Goal: Information Seeking & Learning: Learn about a topic

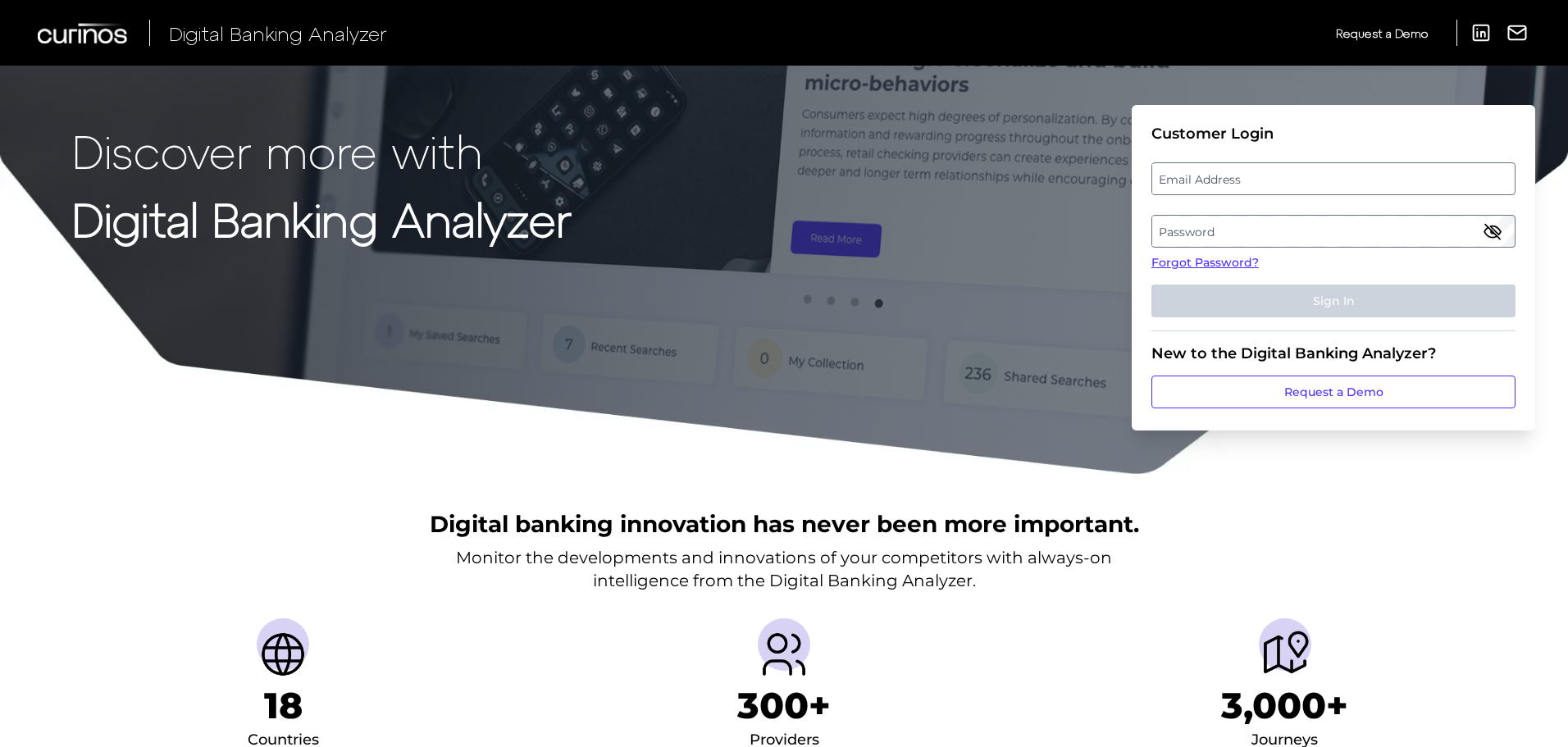
click at [1238, 177] on label "Email Address" at bounding box center [1334, 178] width 362 height 30
click at [1238, 177] on input "email" at bounding box center [1334, 179] width 364 height 33
type input "stephanie.hauck@chase.com"
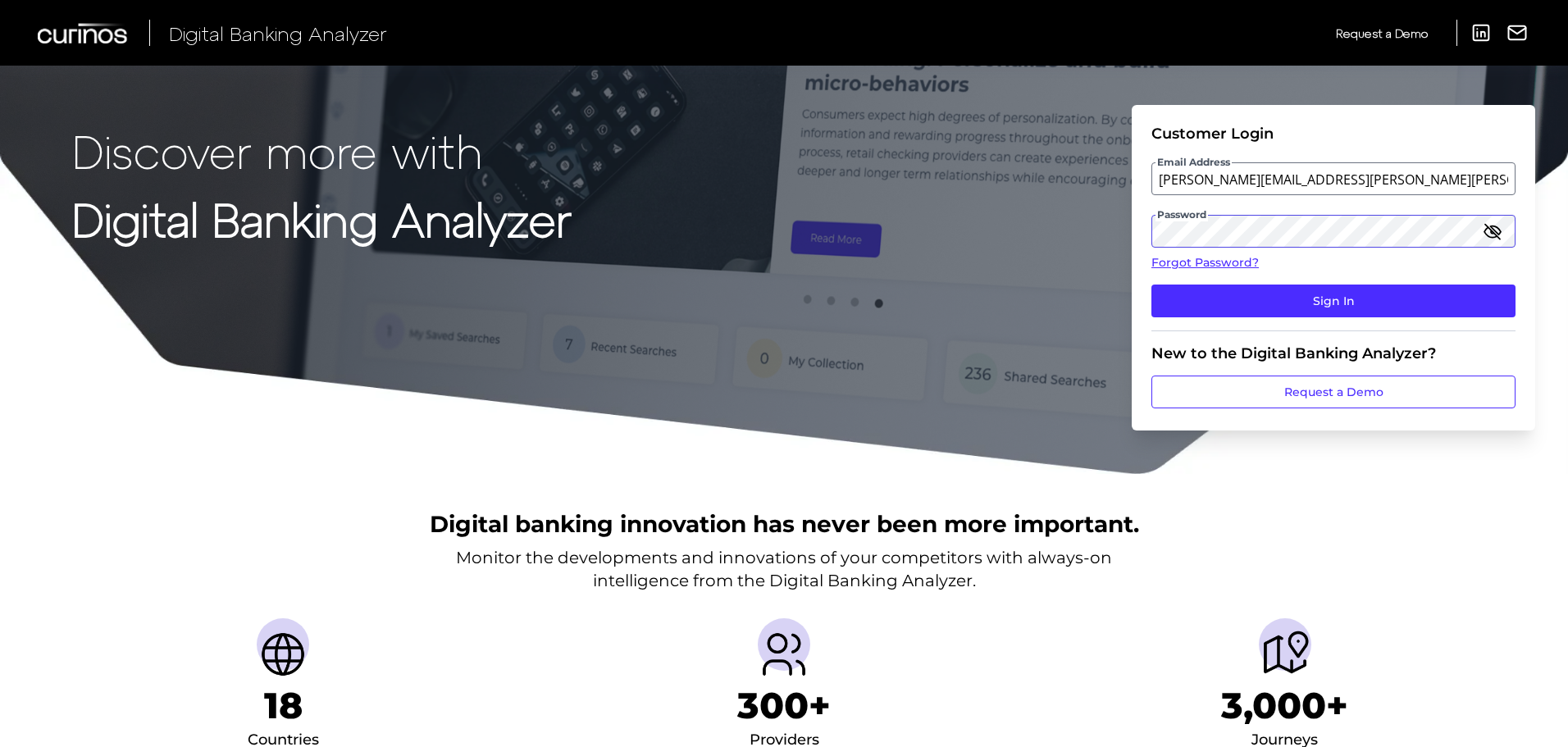
click at [1152, 284] on button "Sign In" at bounding box center [1334, 301] width 364 height 33
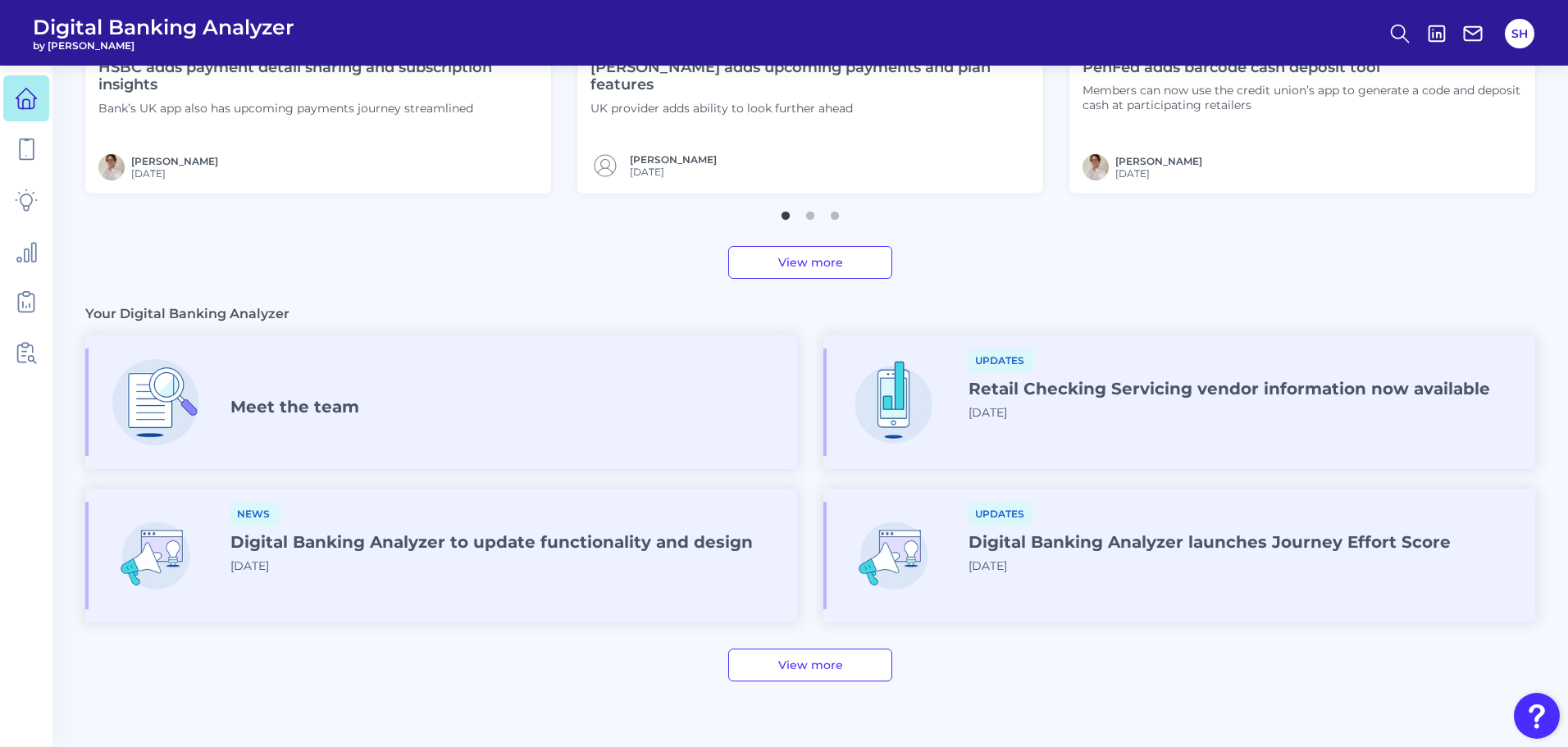
scroll to position [814, 0]
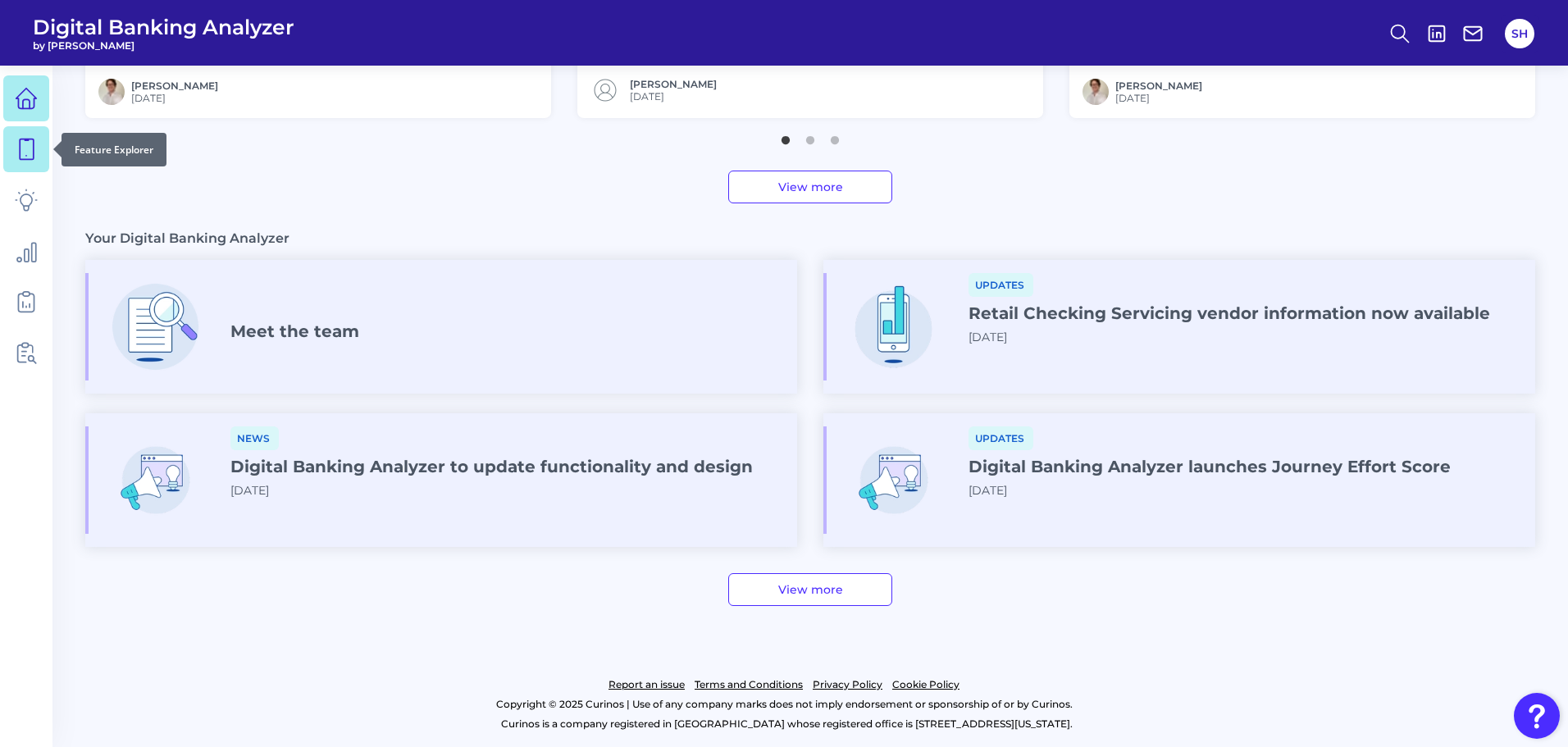
click at [13, 152] on link at bounding box center [25, 149] width 45 height 45
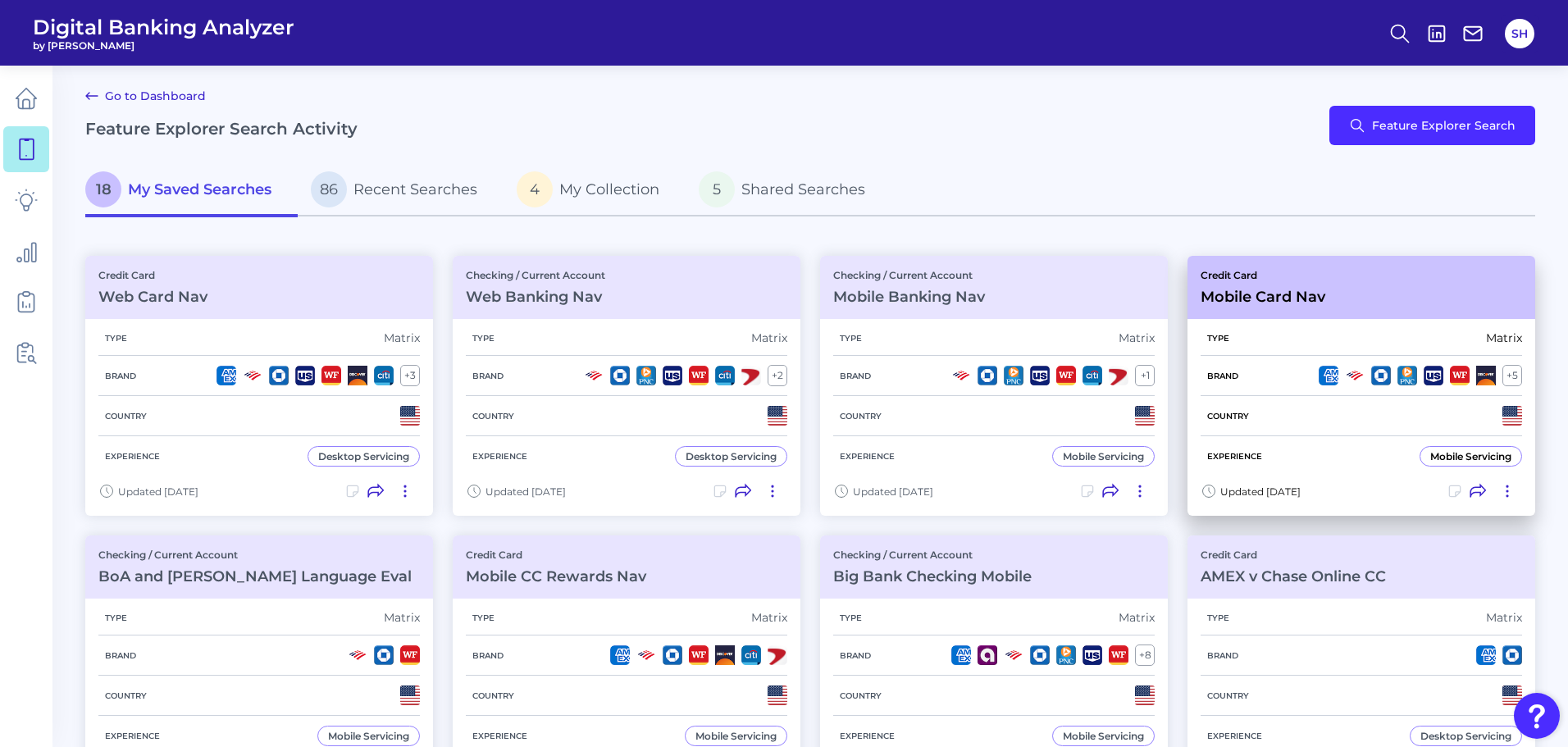
click at [1301, 293] on h3 "Mobile Card Nav" at bounding box center [1263, 296] width 125 height 18
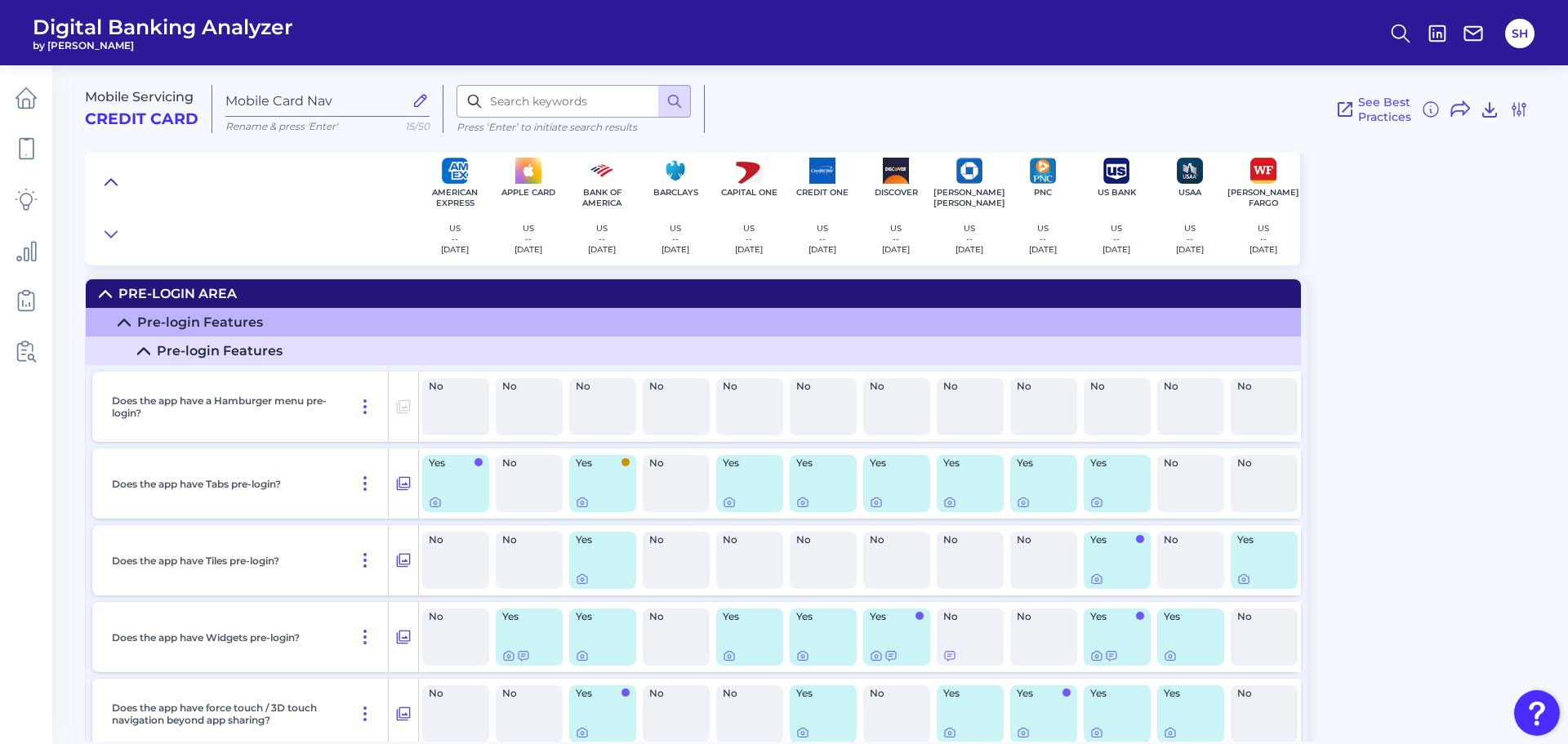
click at [110, 181] on icon at bounding box center [111, 182] width 13 height 16
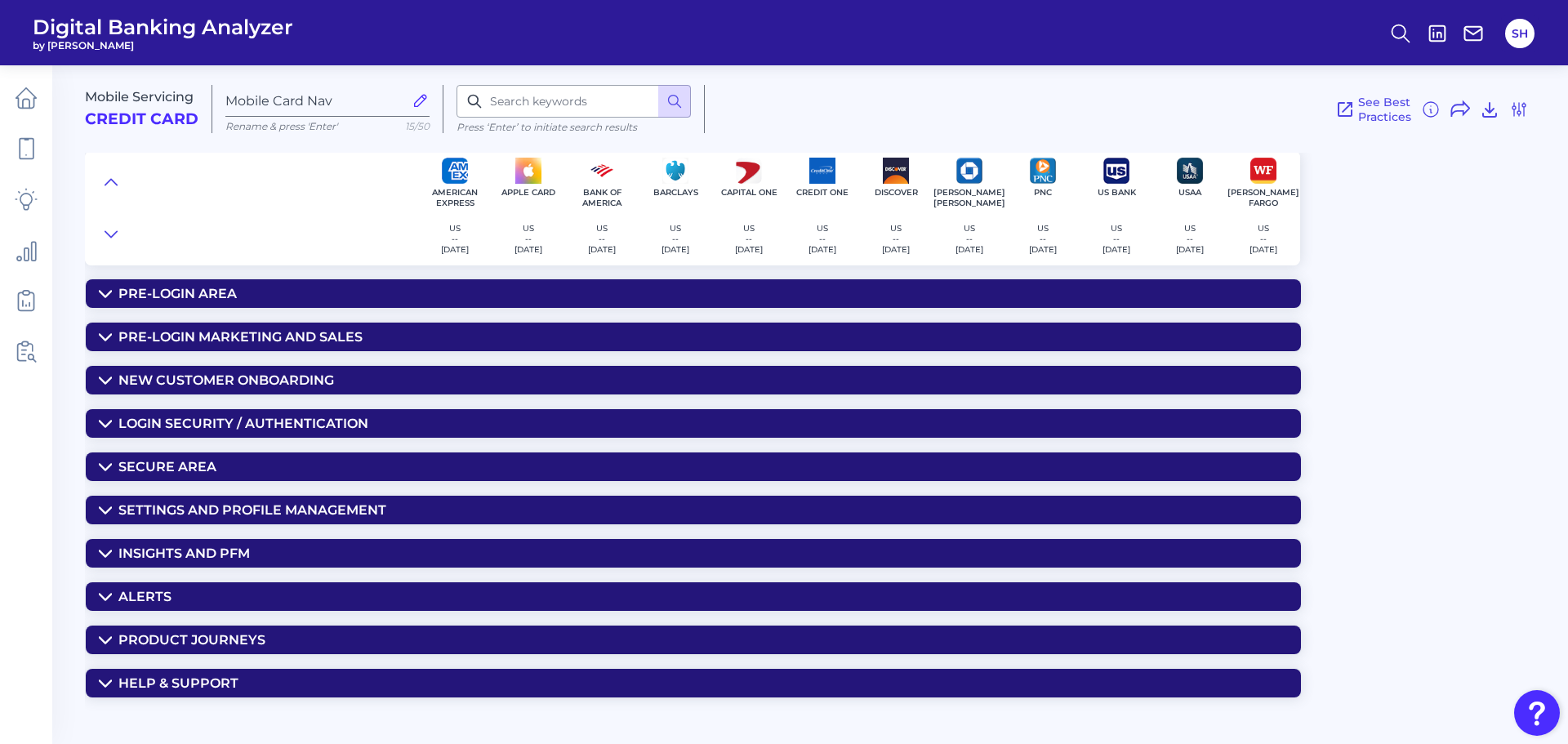
click at [178, 548] on div "Insights and PFM" at bounding box center [184, 553] width 131 height 15
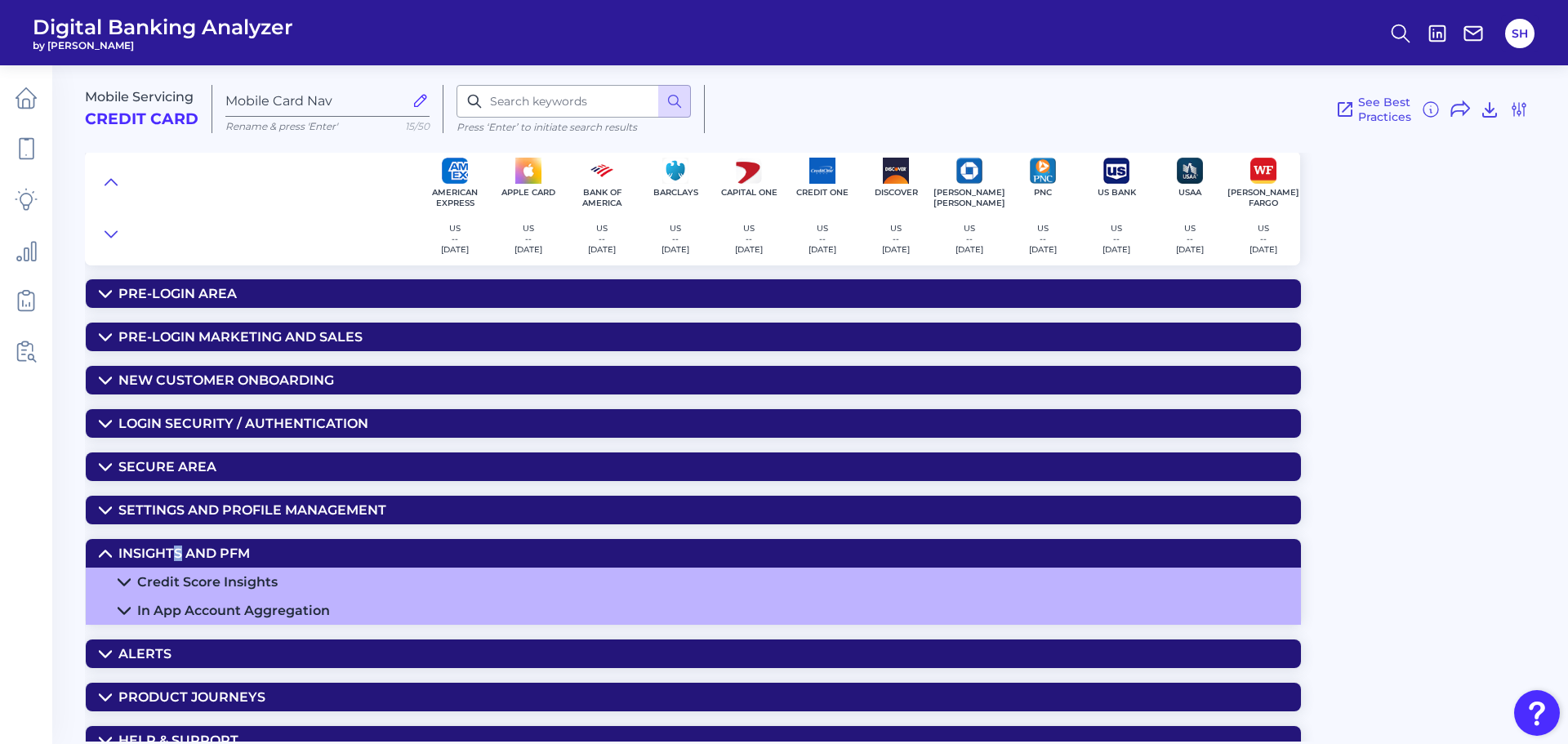
click at [191, 580] on div "Credit Score Insights" at bounding box center [207, 582] width 141 height 15
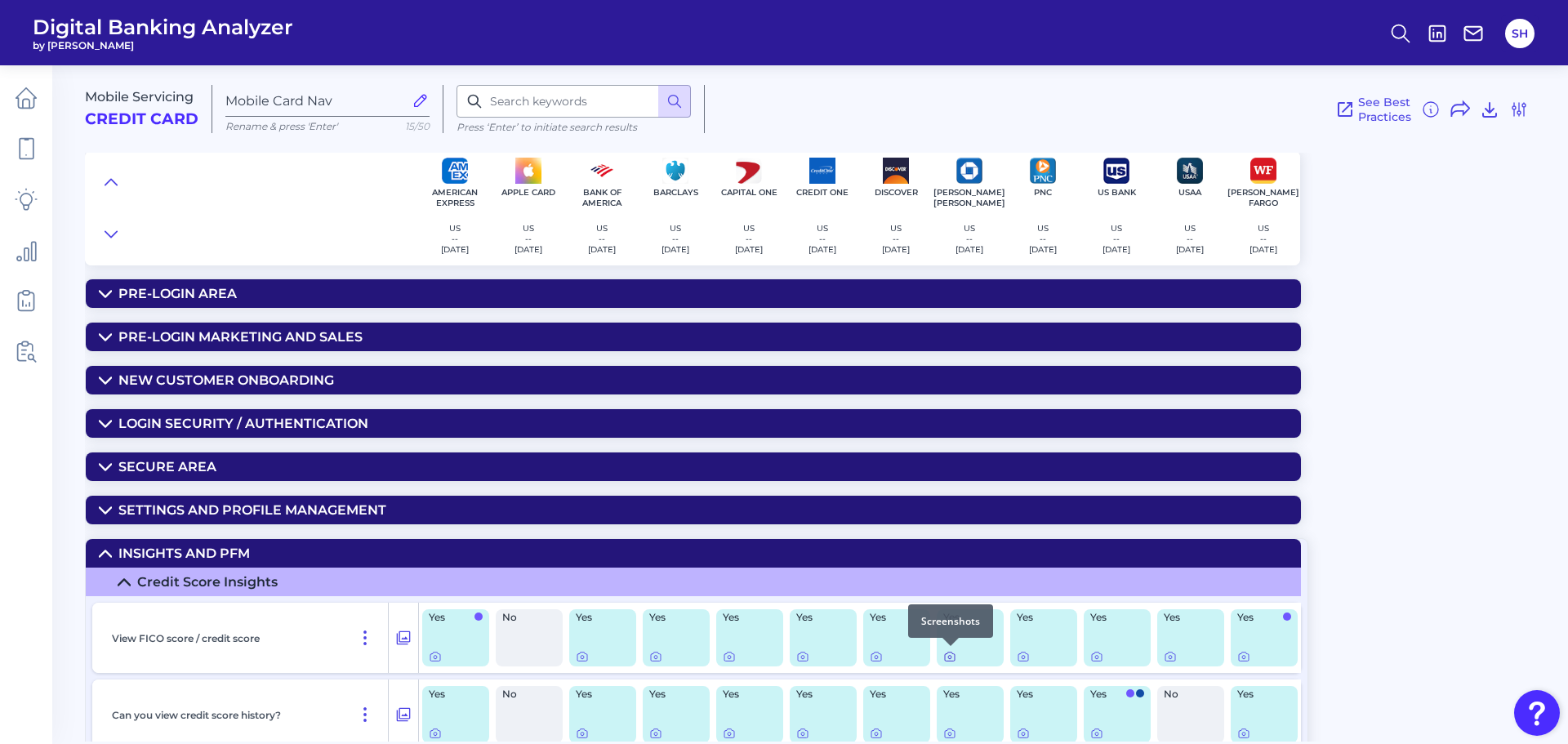
click at [950, 656] on icon at bounding box center [950, 657] width 13 height 13
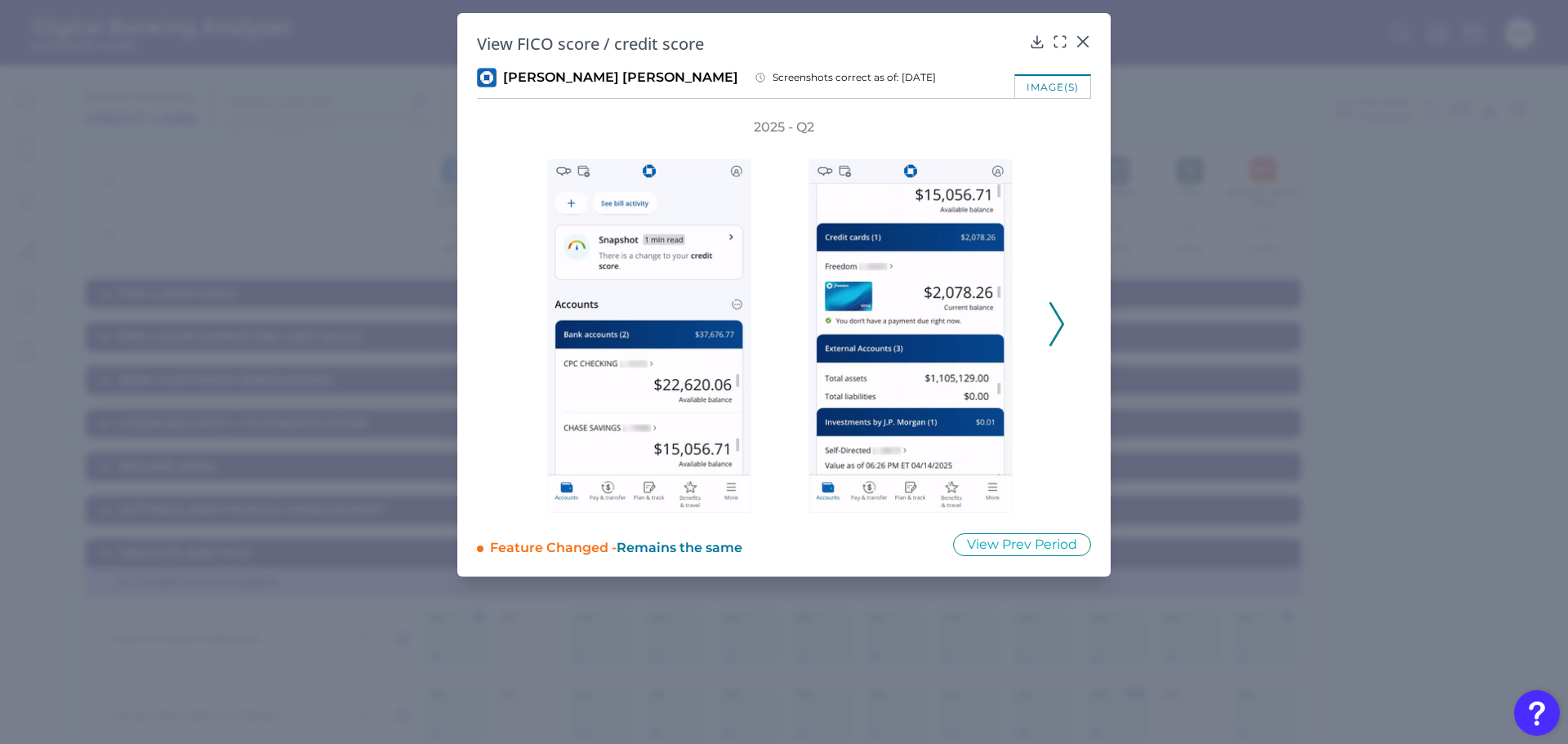
click at [1062, 326] on polyline at bounding box center [1056, 324] width 13 height 41
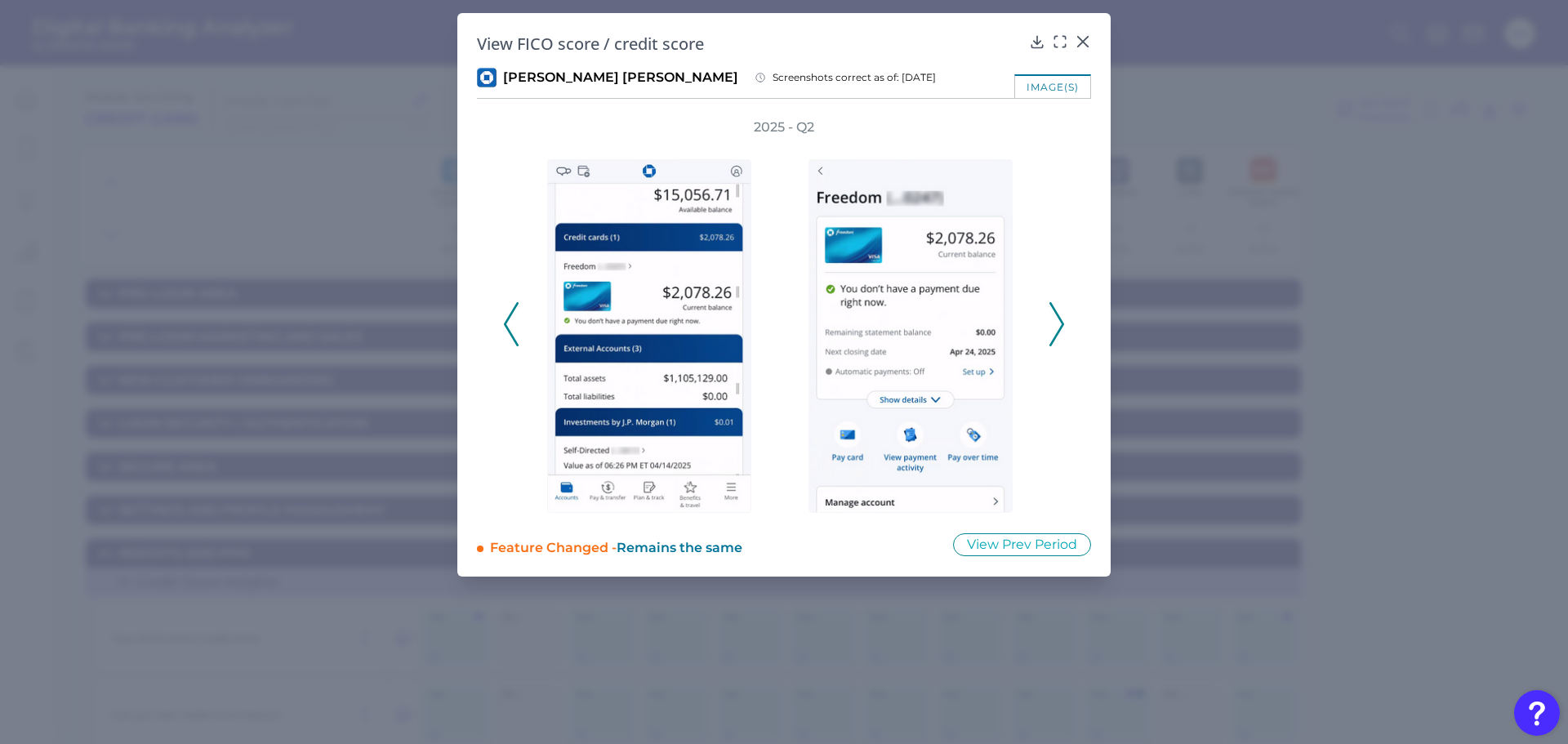
click at [1058, 328] on icon at bounding box center [1056, 325] width 14 height 44
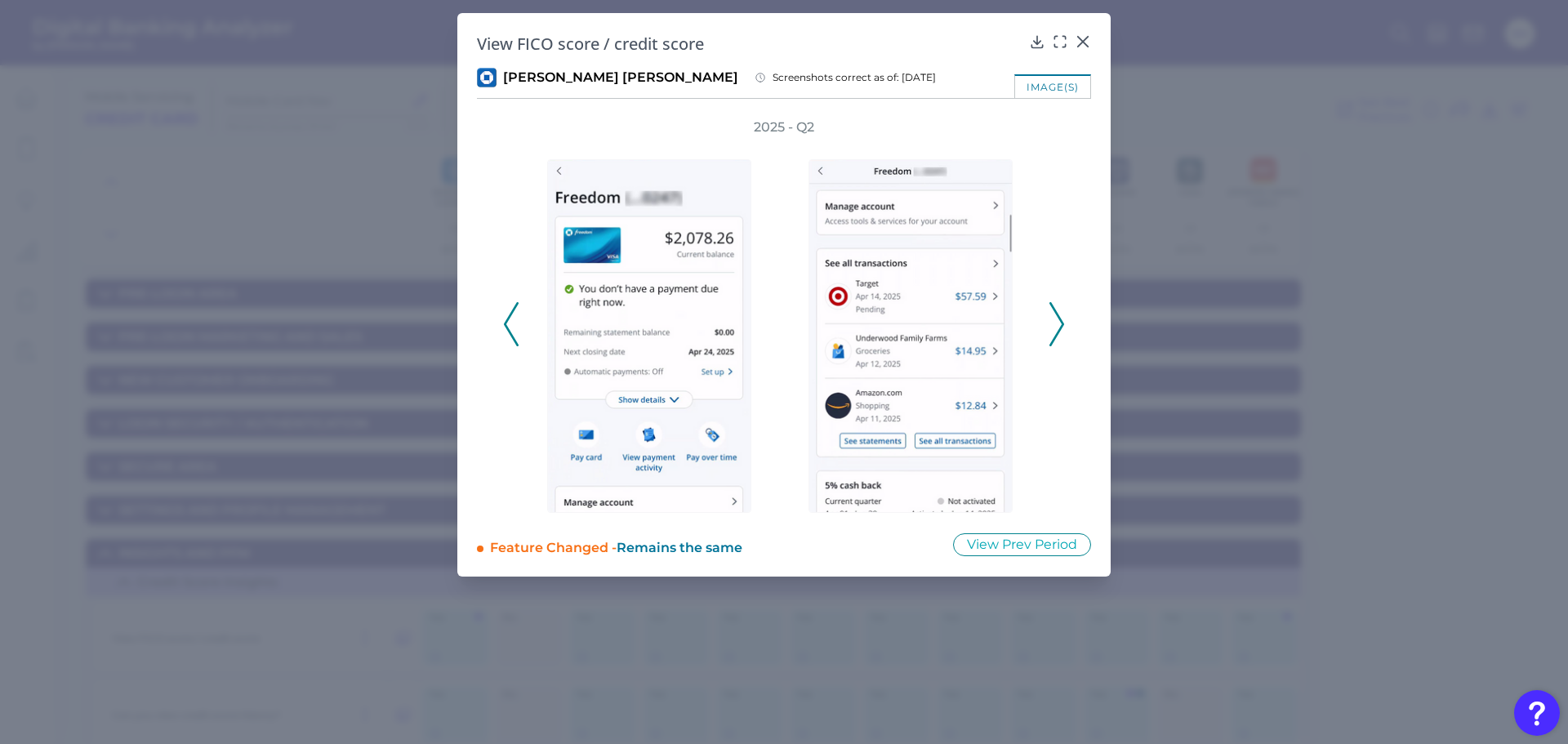
click at [1060, 311] on icon at bounding box center [1056, 325] width 14 height 44
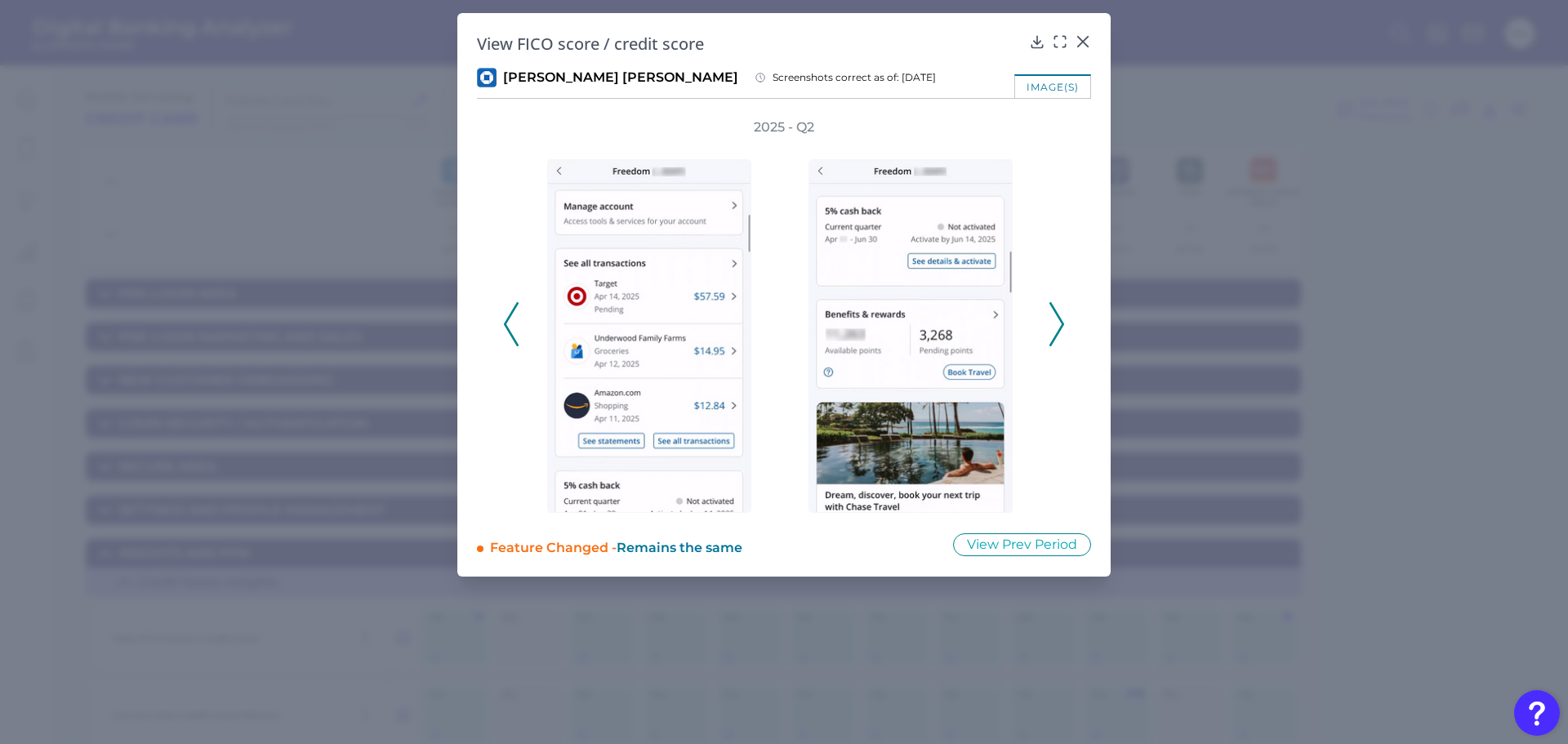
click at [1060, 311] on icon at bounding box center [1056, 325] width 14 height 44
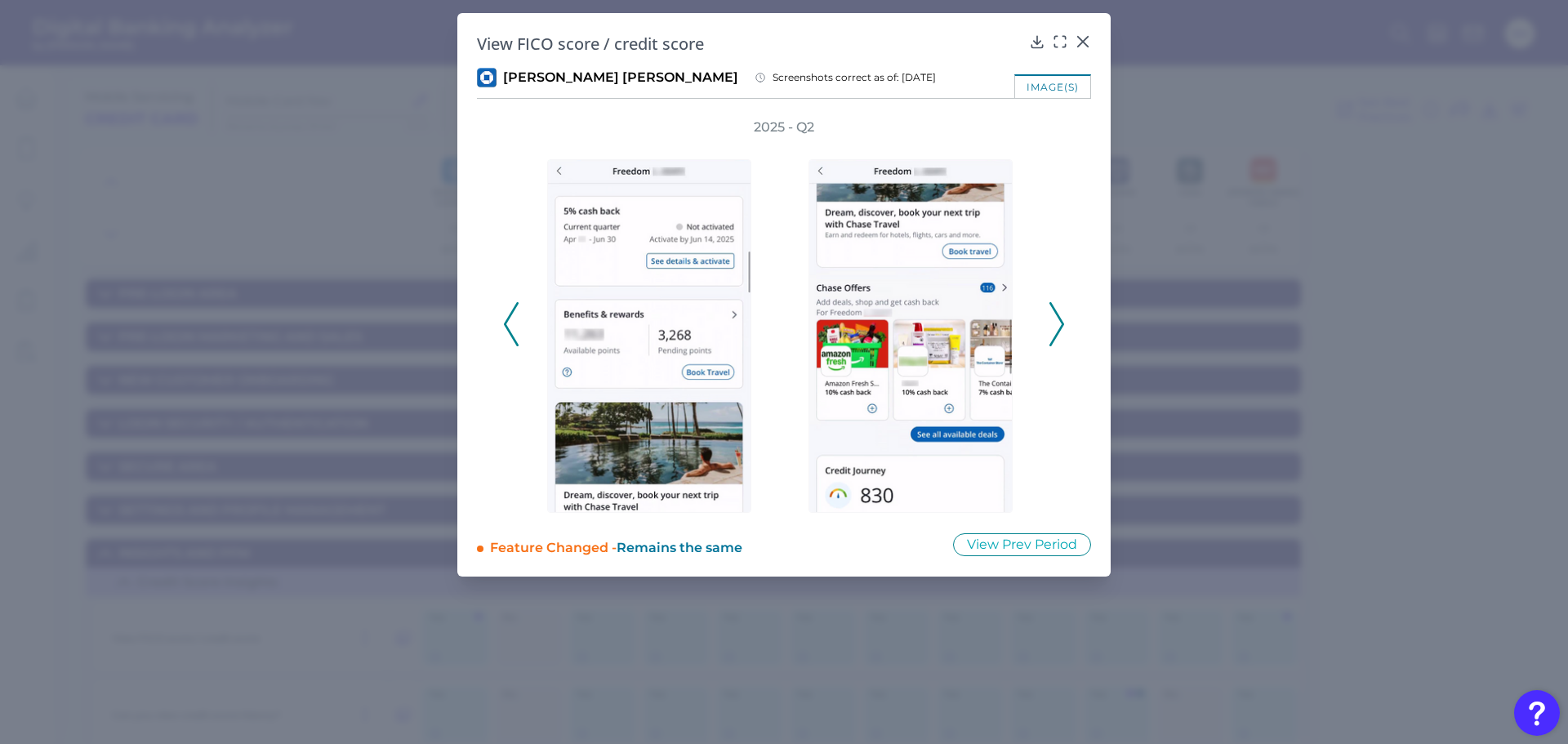
click at [1057, 312] on icon at bounding box center [1056, 325] width 14 height 44
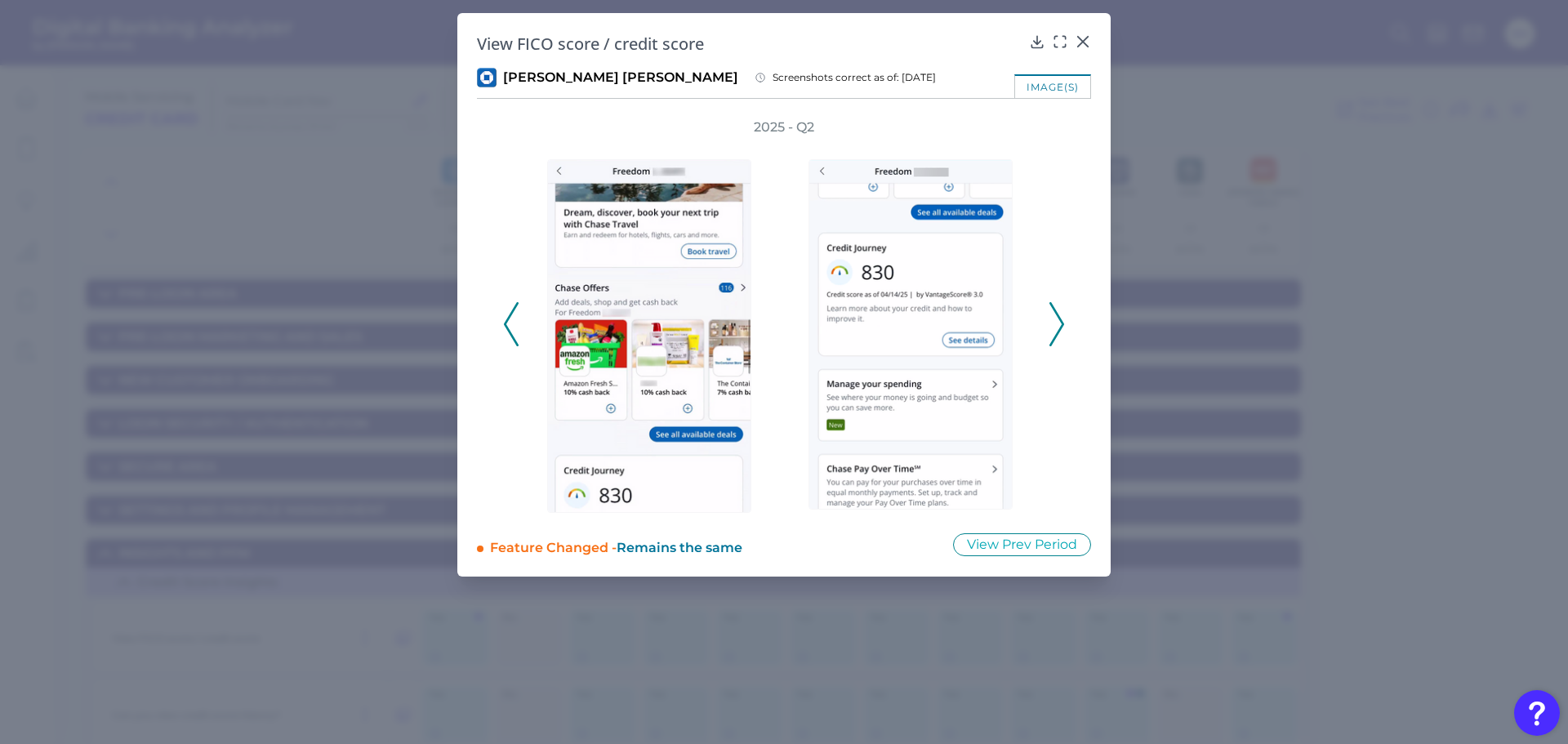
click at [1057, 312] on icon at bounding box center [1056, 325] width 14 height 44
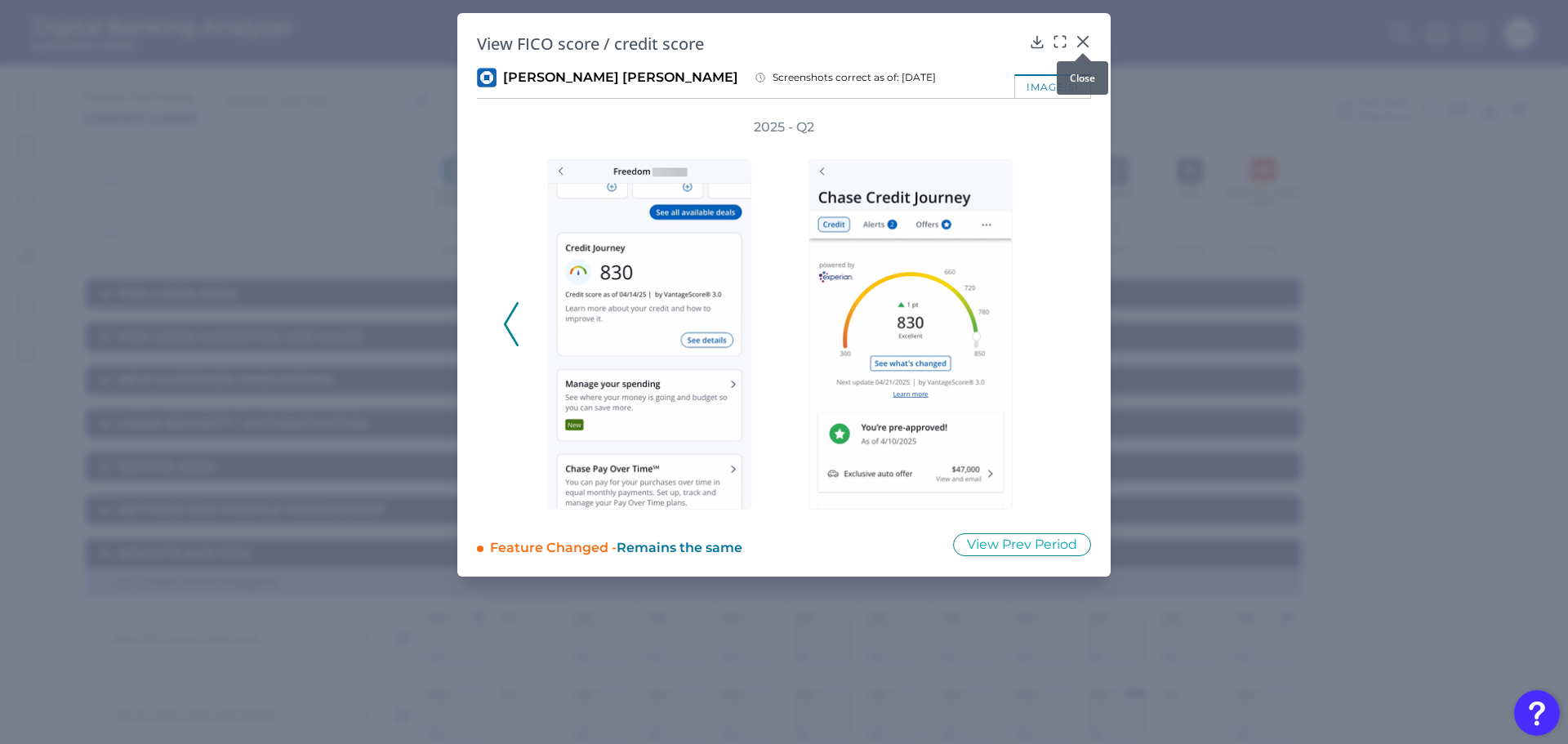
click at [1082, 38] on icon at bounding box center [1082, 41] width 16 height 16
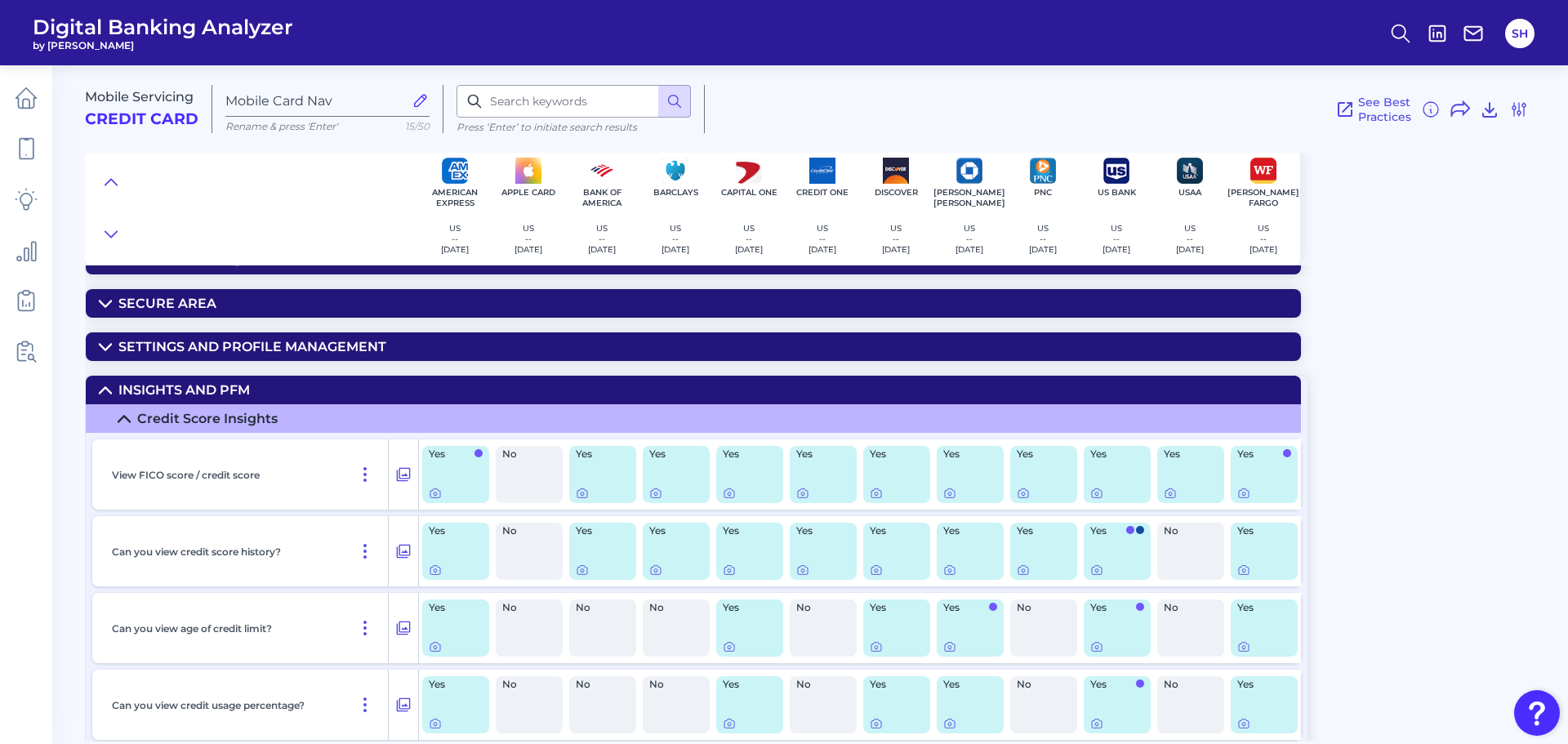
scroll to position [245, 0]
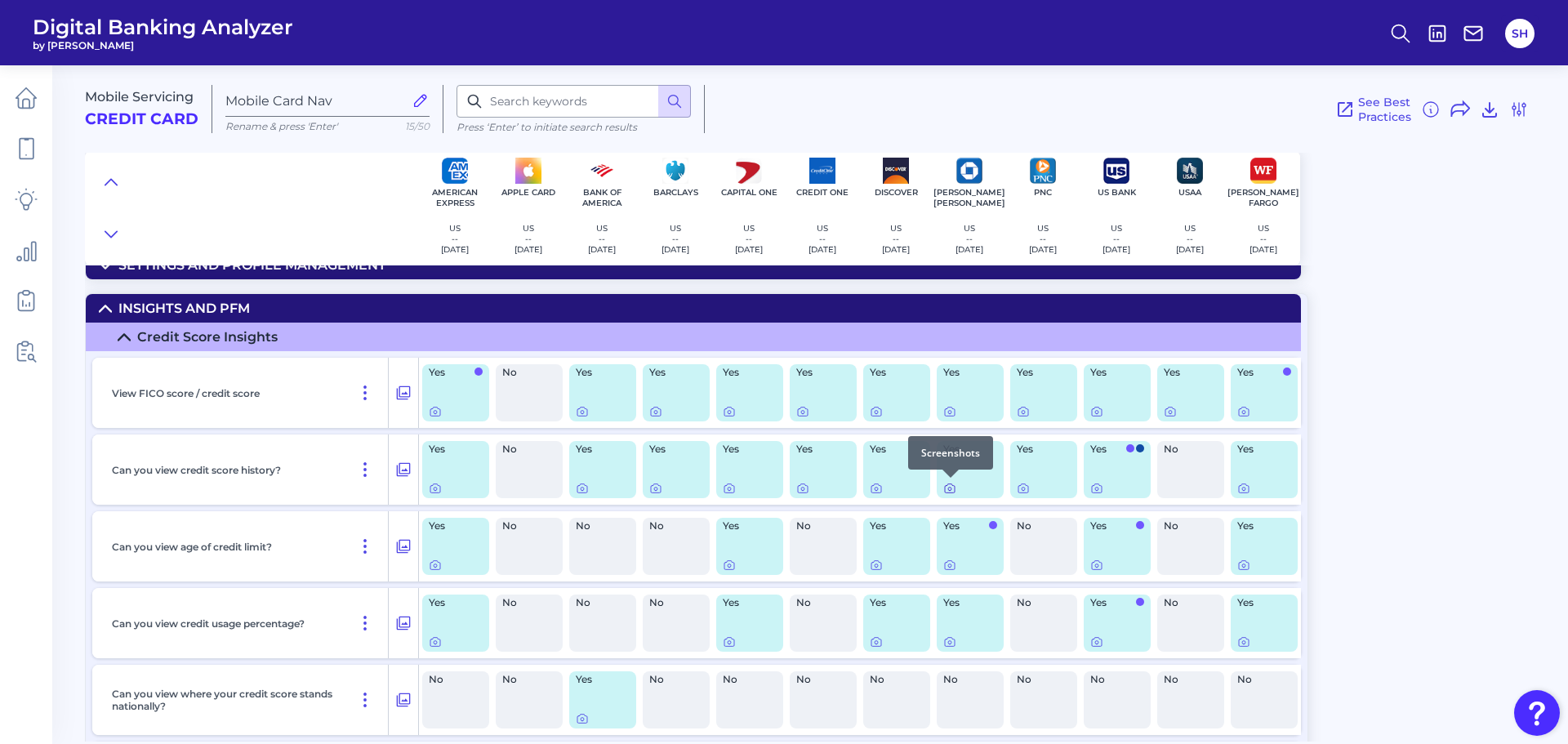
click at [945, 488] on icon at bounding box center [950, 489] width 10 height 9
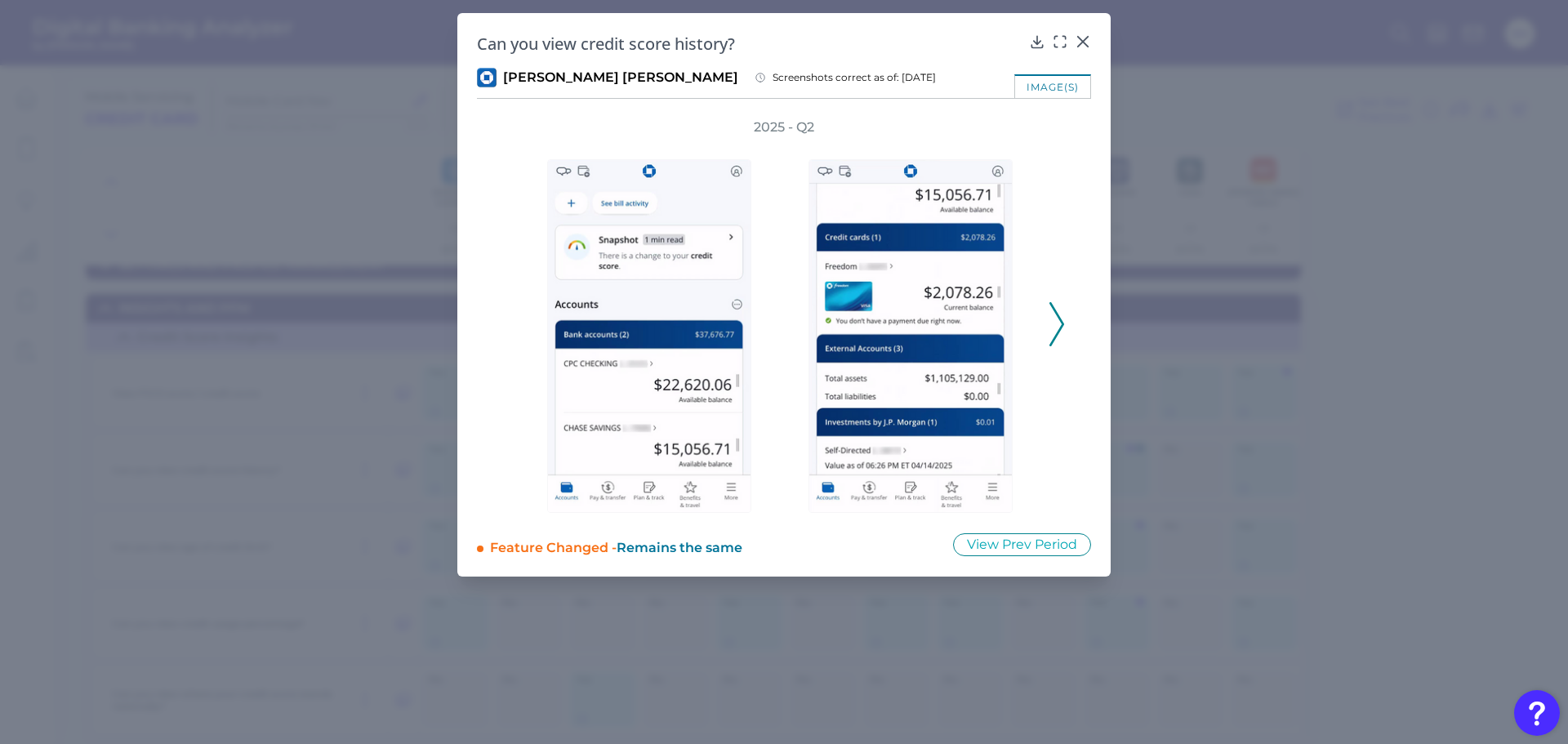
click at [1050, 306] on icon at bounding box center [1056, 325] width 14 height 44
click at [1049, 306] on button at bounding box center [1056, 325] width 16 height 44
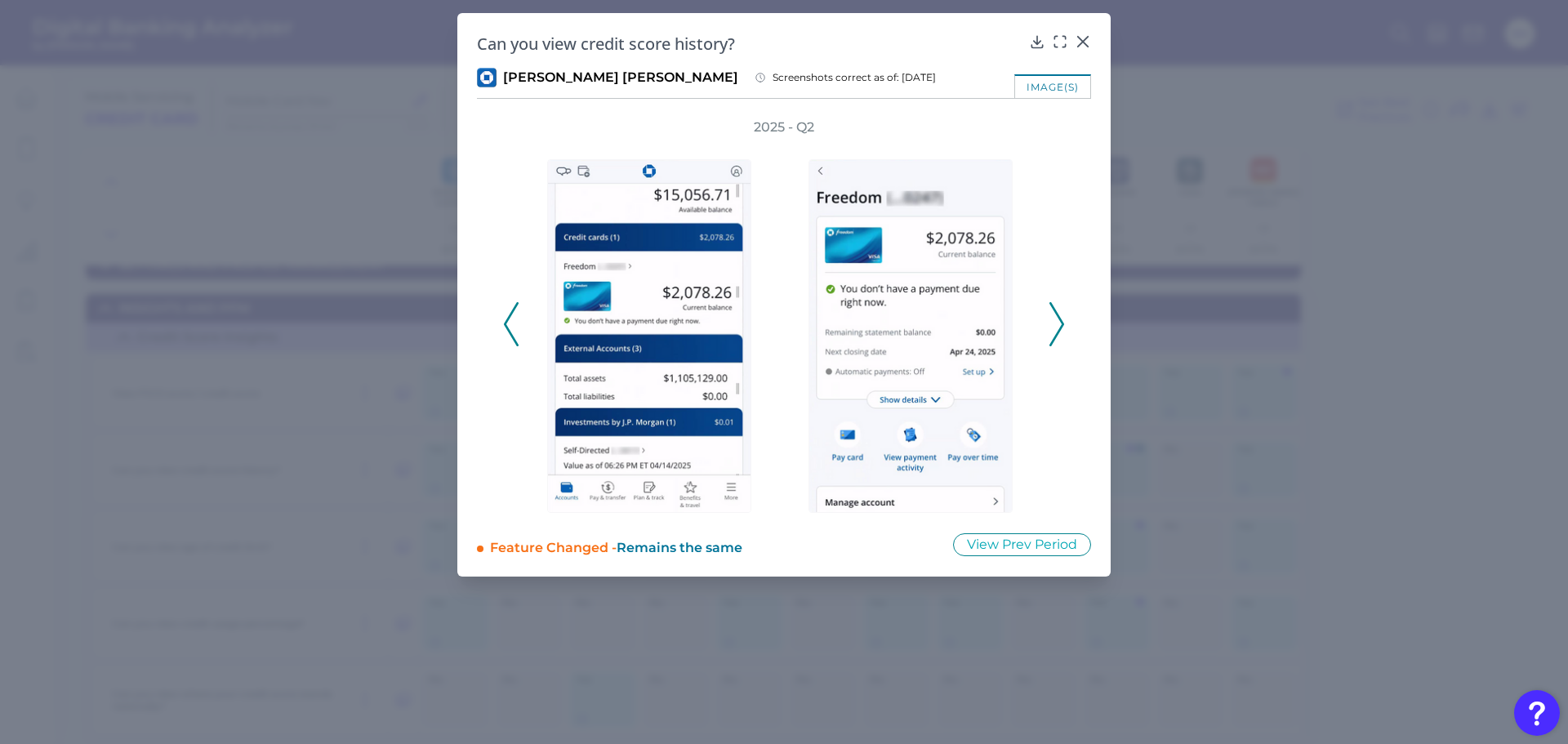
click at [1049, 306] on button at bounding box center [1056, 325] width 16 height 44
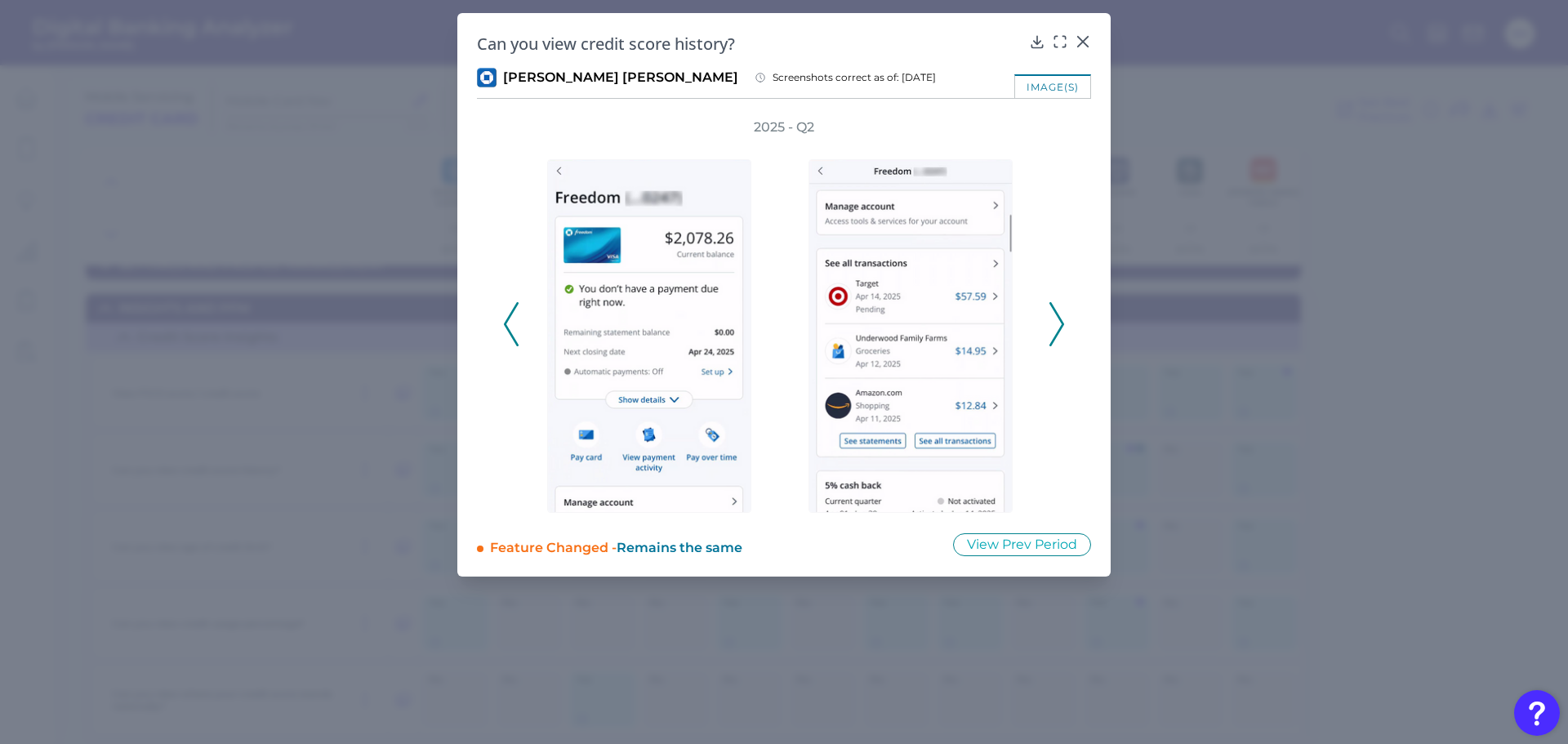
click at [1049, 306] on button at bounding box center [1056, 325] width 16 height 44
click at [1054, 314] on icon at bounding box center [1056, 325] width 14 height 44
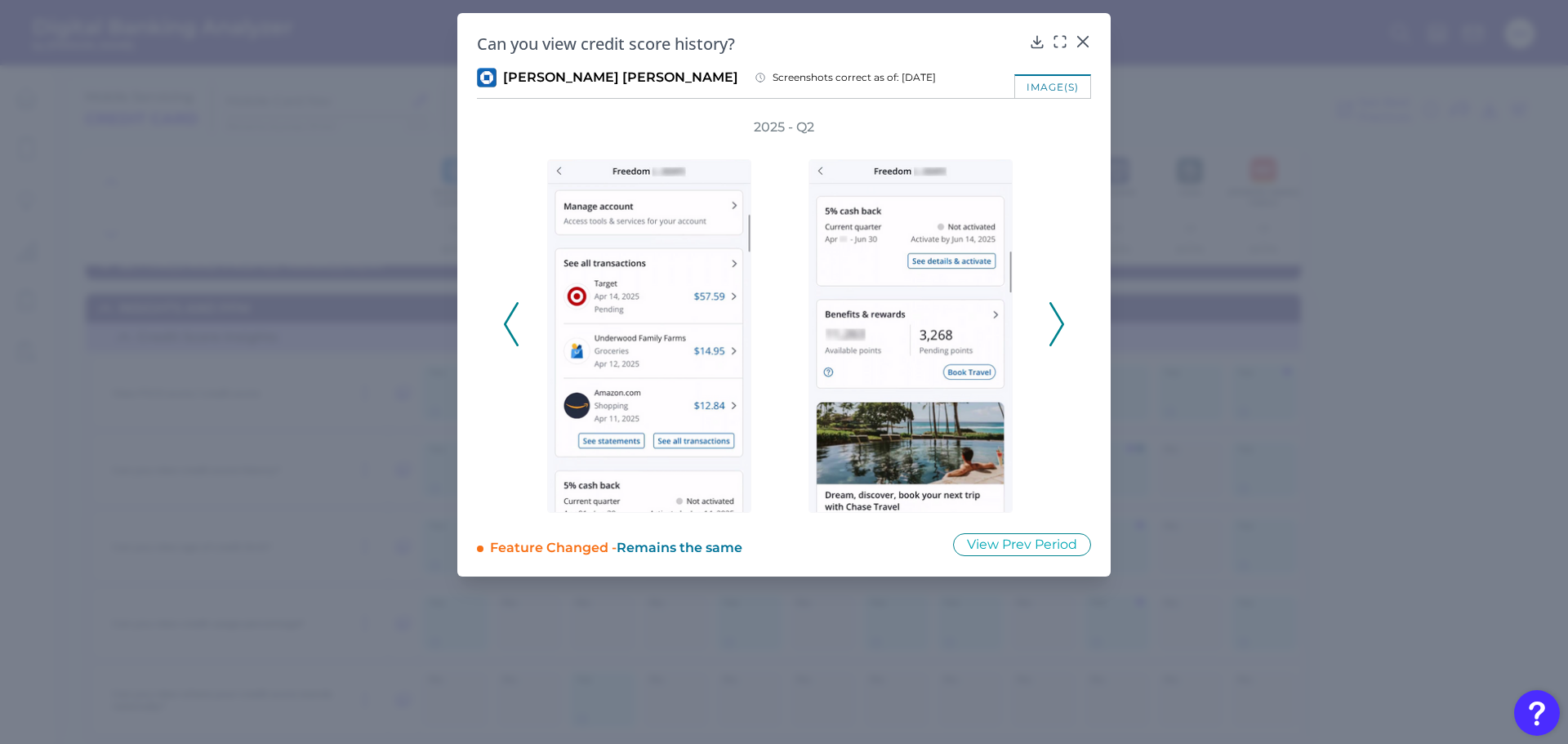
click at [1054, 314] on icon at bounding box center [1056, 325] width 14 height 44
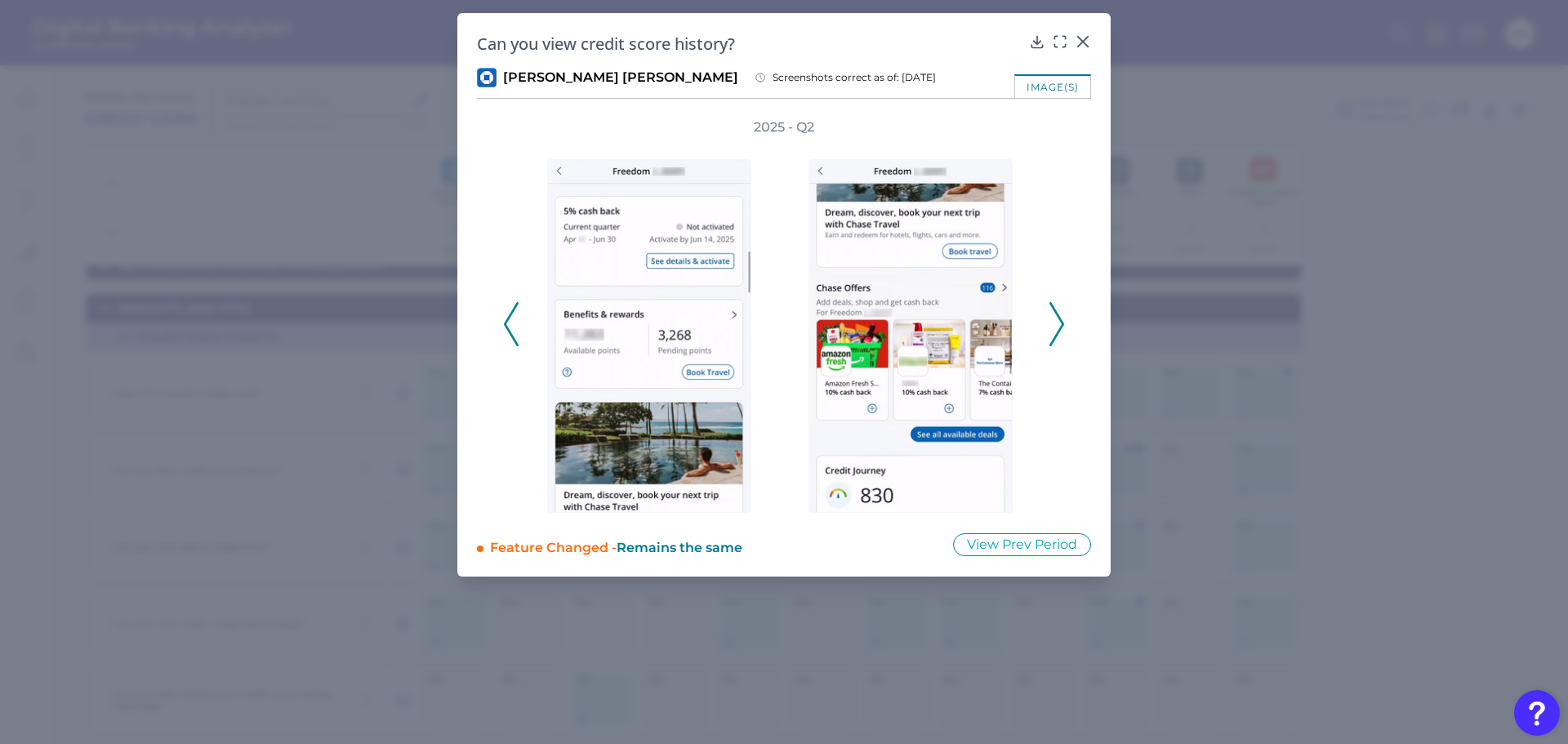
click at [1056, 314] on polyline at bounding box center [1056, 324] width 13 height 41
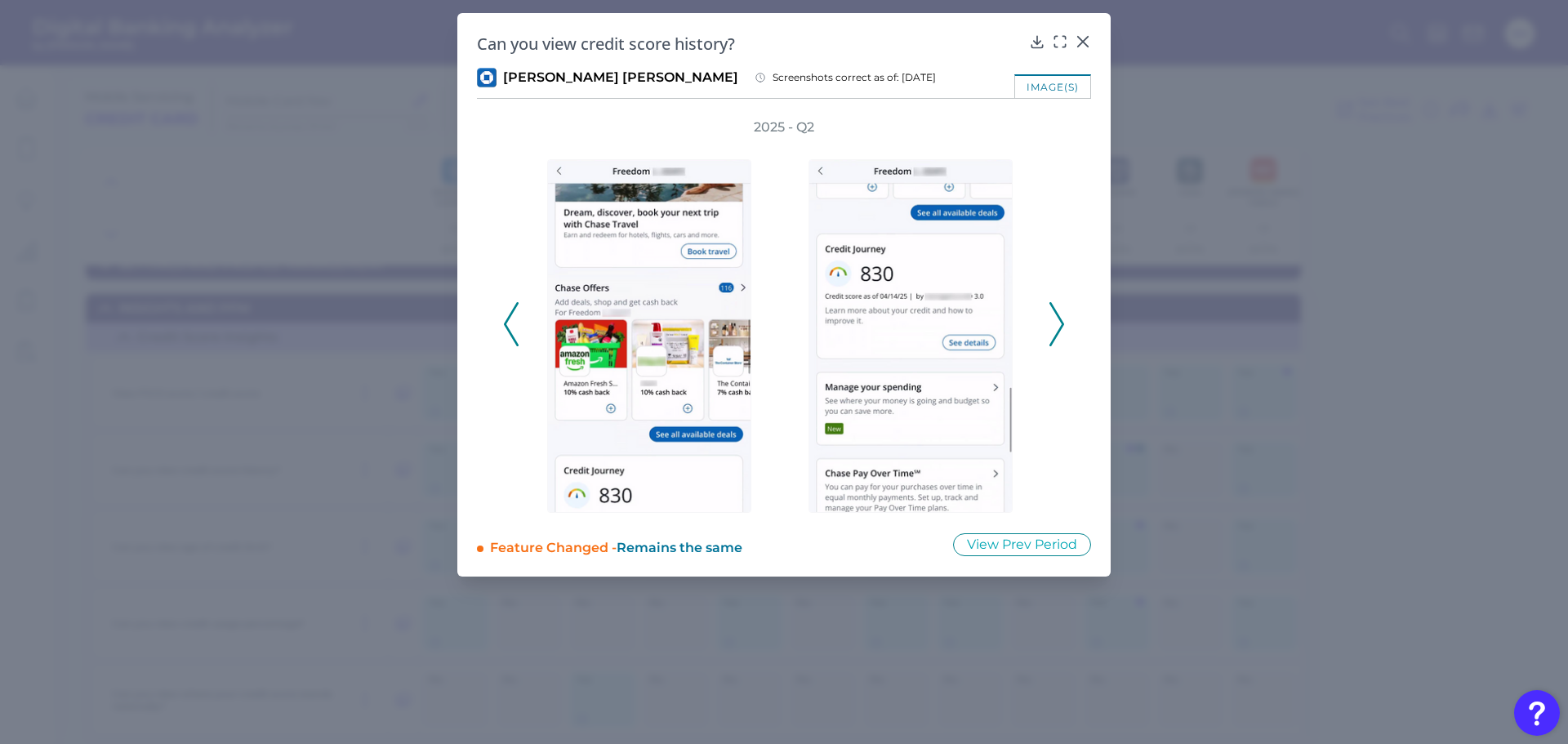
click at [1056, 314] on polyline at bounding box center [1056, 324] width 13 height 41
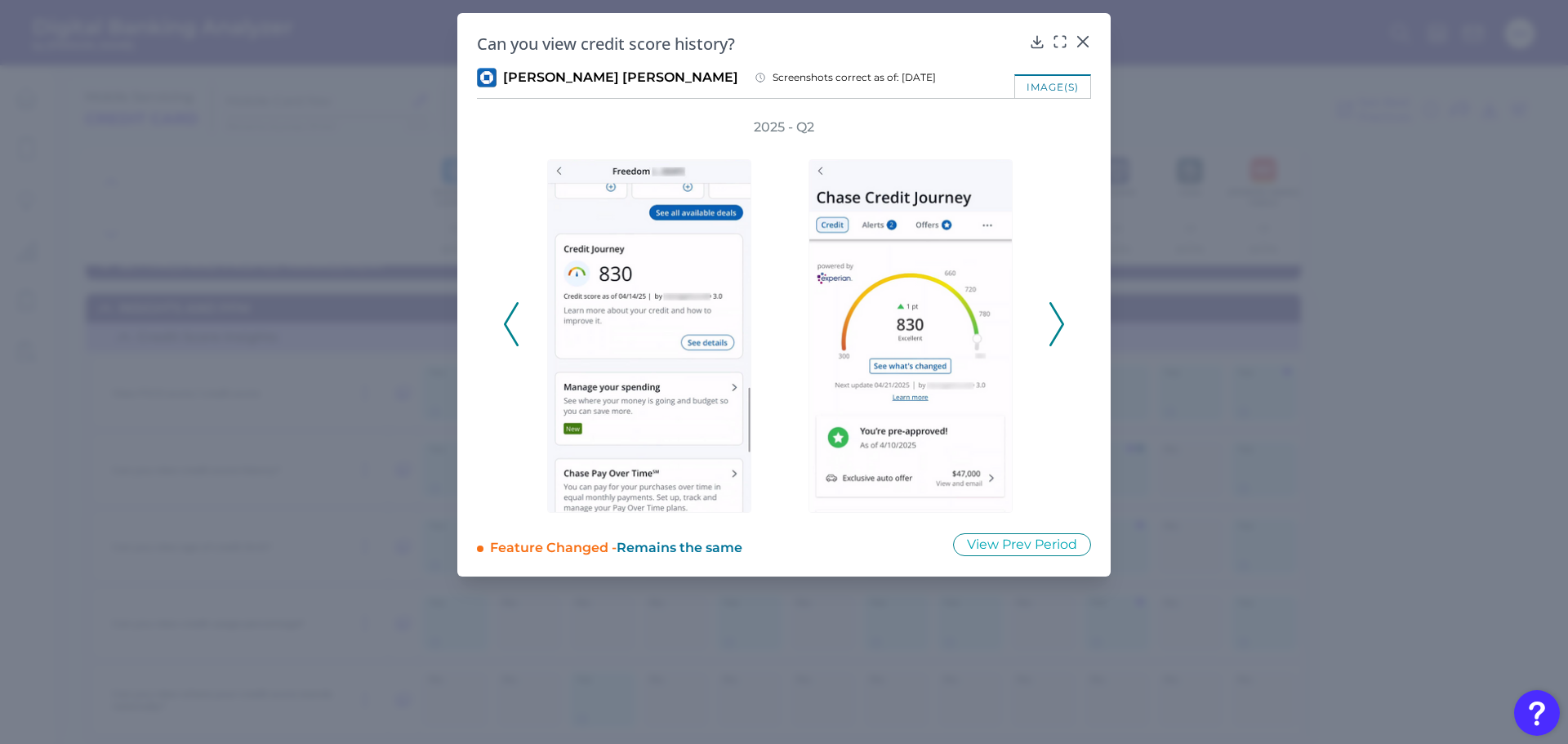
click at [1056, 314] on polyline at bounding box center [1056, 324] width 13 height 41
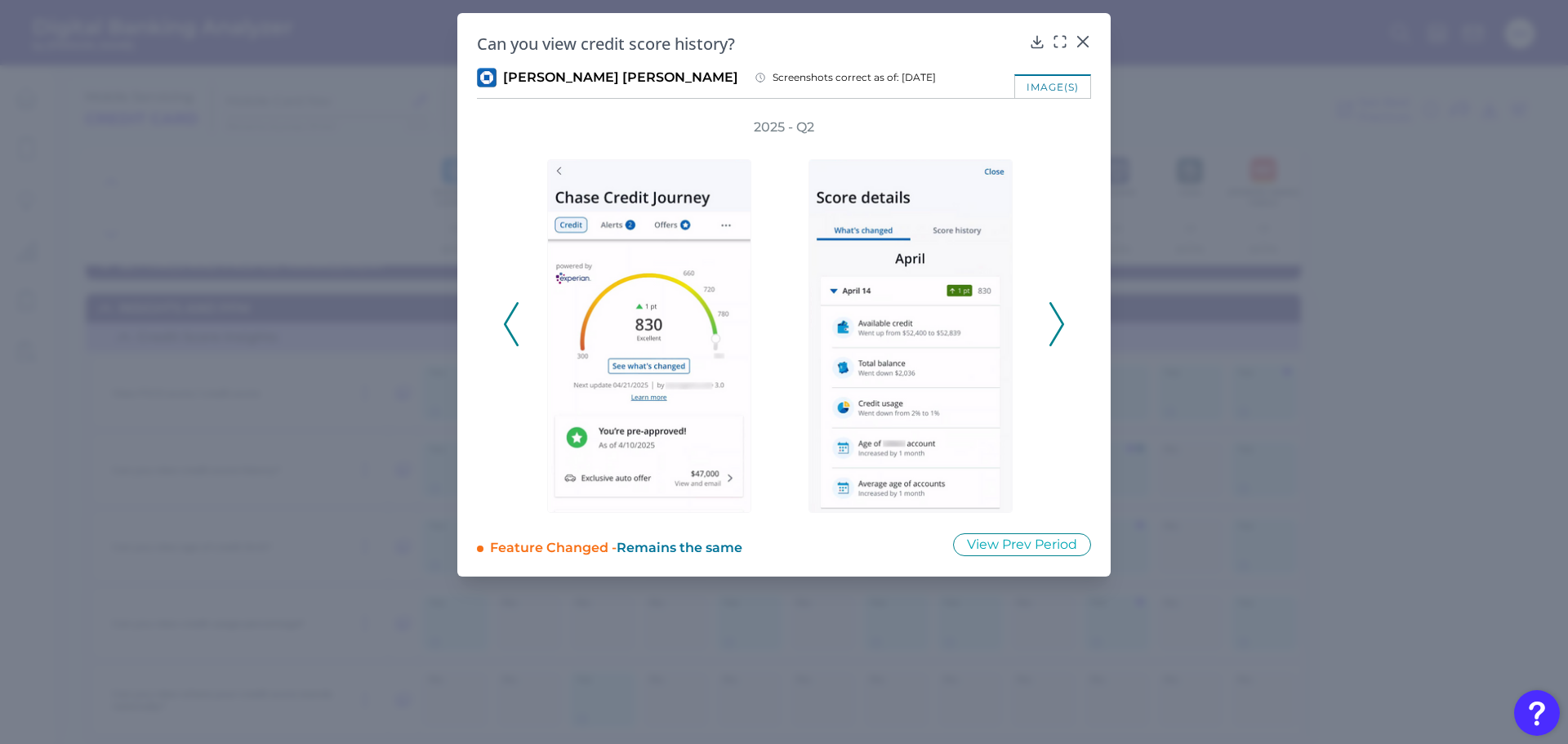
click at [1056, 314] on polyline at bounding box center [1056, 324] width 13 height 41
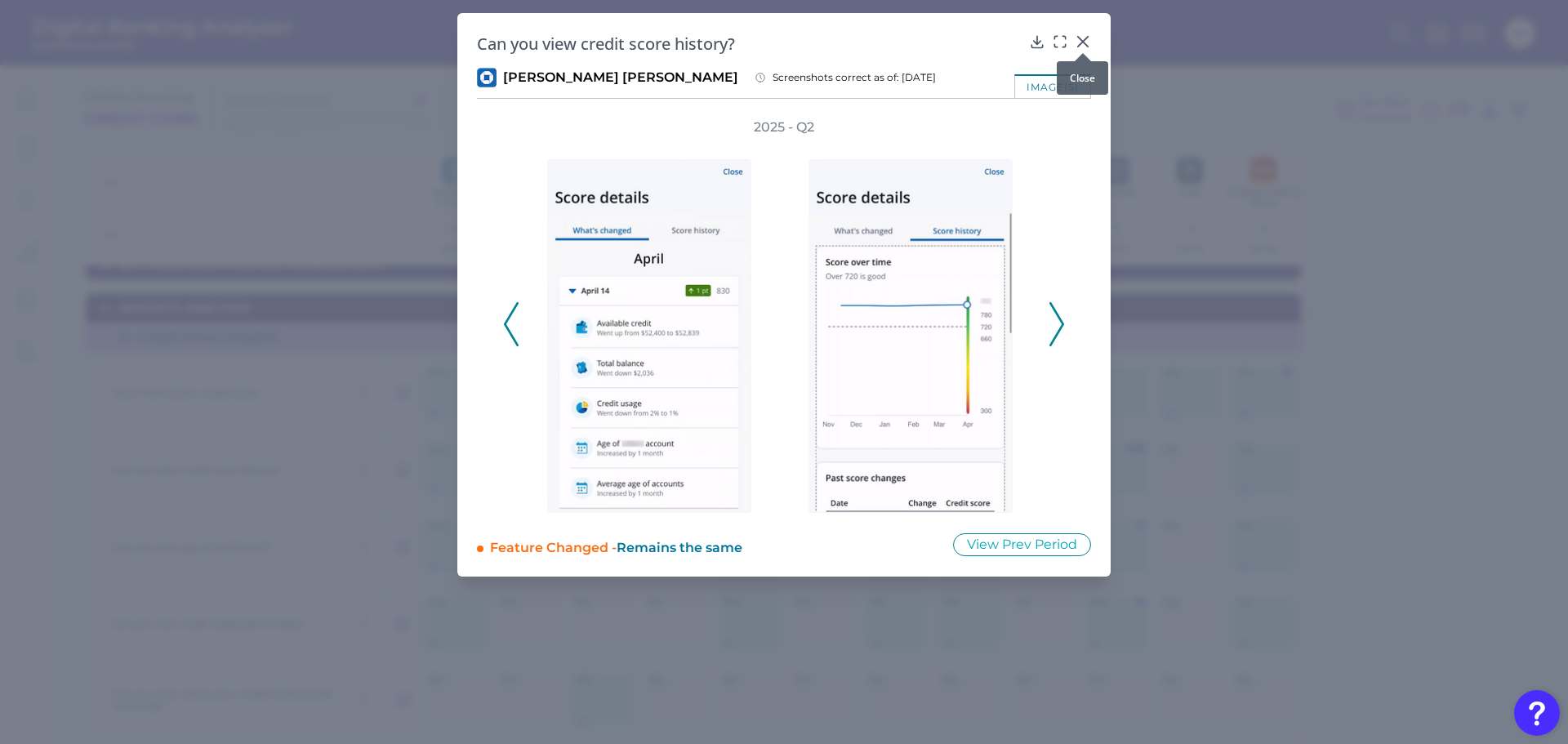
click at [1081, 34] on icon at bounding box center [1082, 41] width 16 height 16
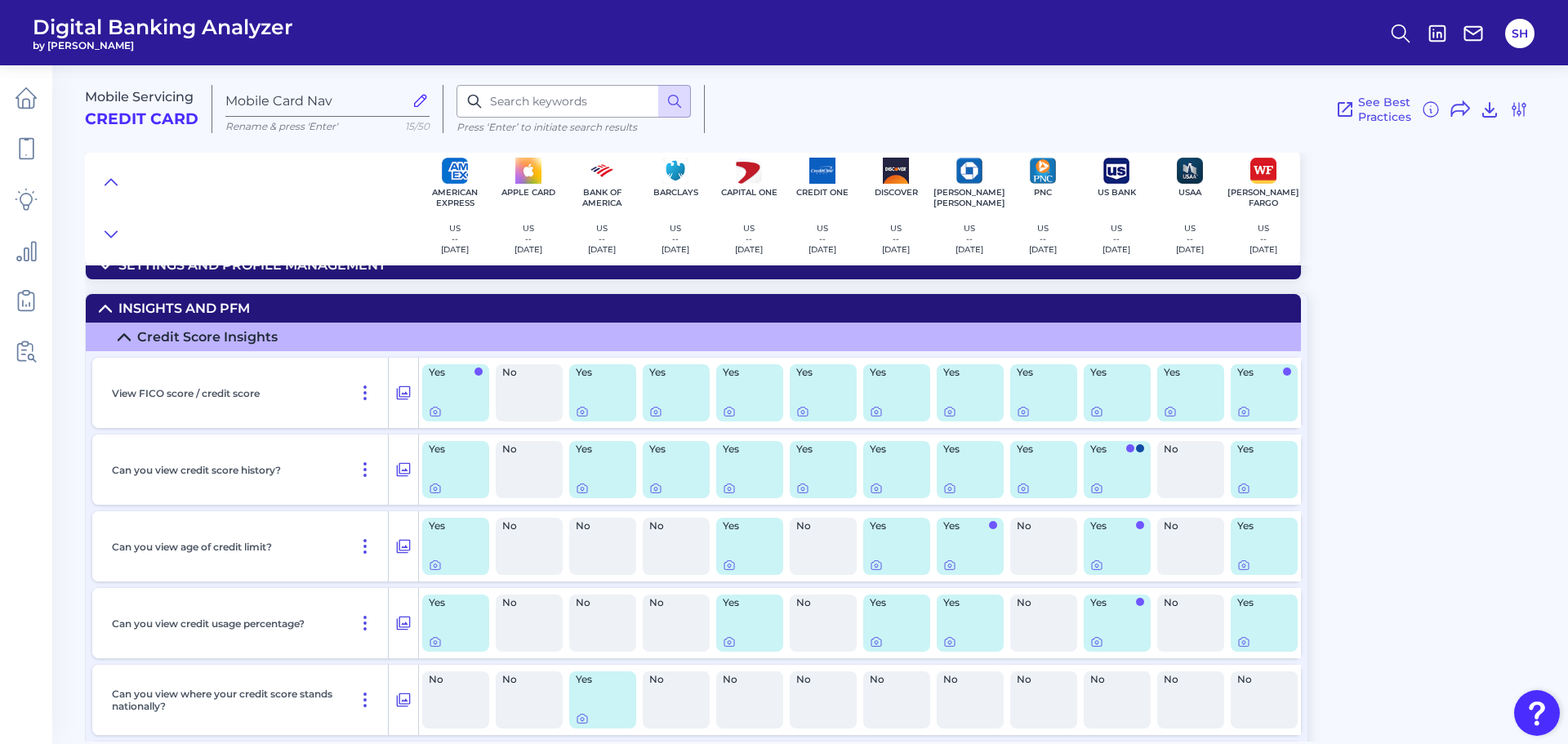
scroll to position [409, 0]
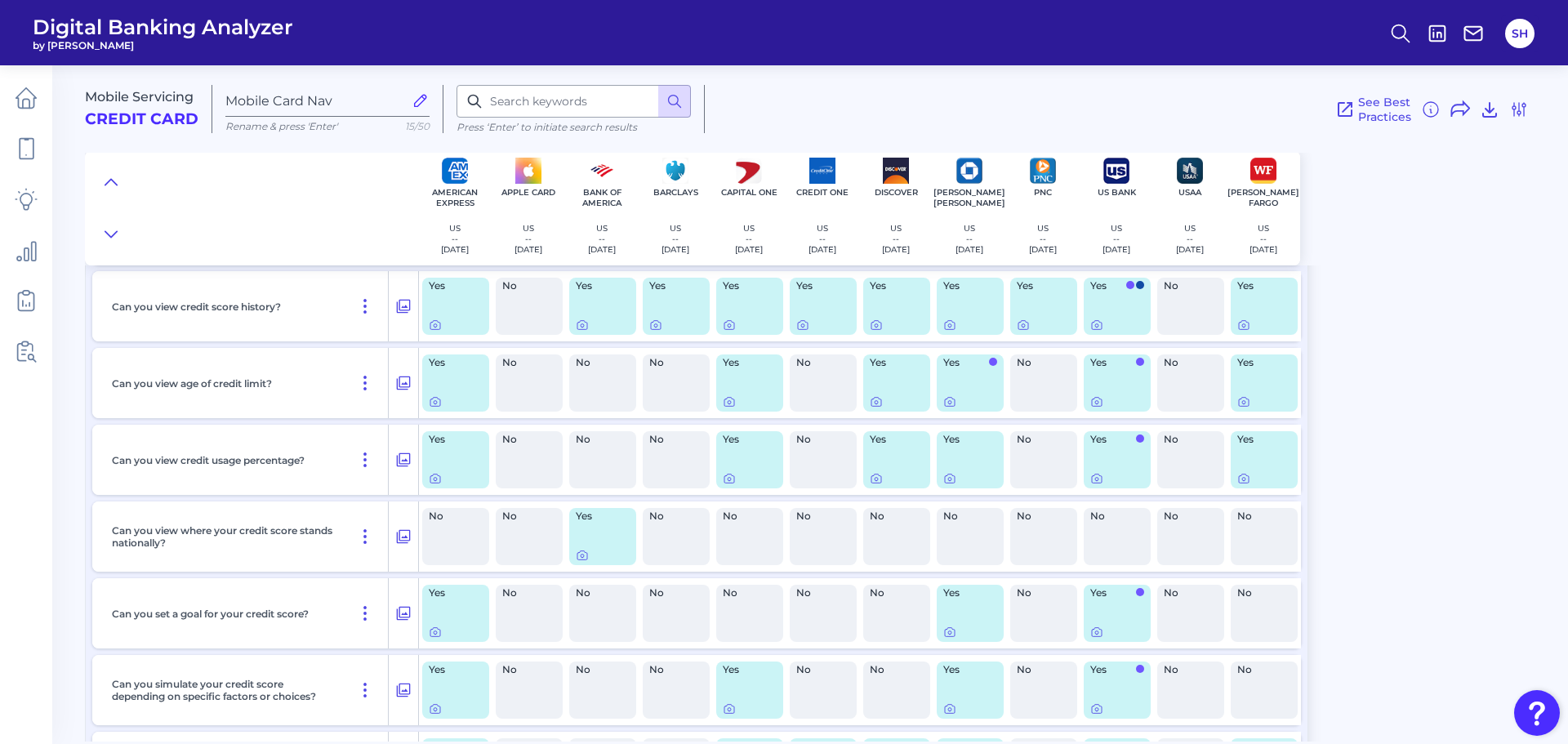
drag, startPoint x: 967, startPoint y: 565, endPoint x: 952, endPoint y: 633, distance: 69.6
click at [952, 633] on icon at bounding box center [950, 632] width 13 height 13
click at [952, 626] on div at bounding box center [950, 621] width 16 height 16
click at [952, 629] on div at bounding box center [950, 621] width 16 height 16
click at [950, 634] on icon at bounding box center [950, 632] width 13 height 13
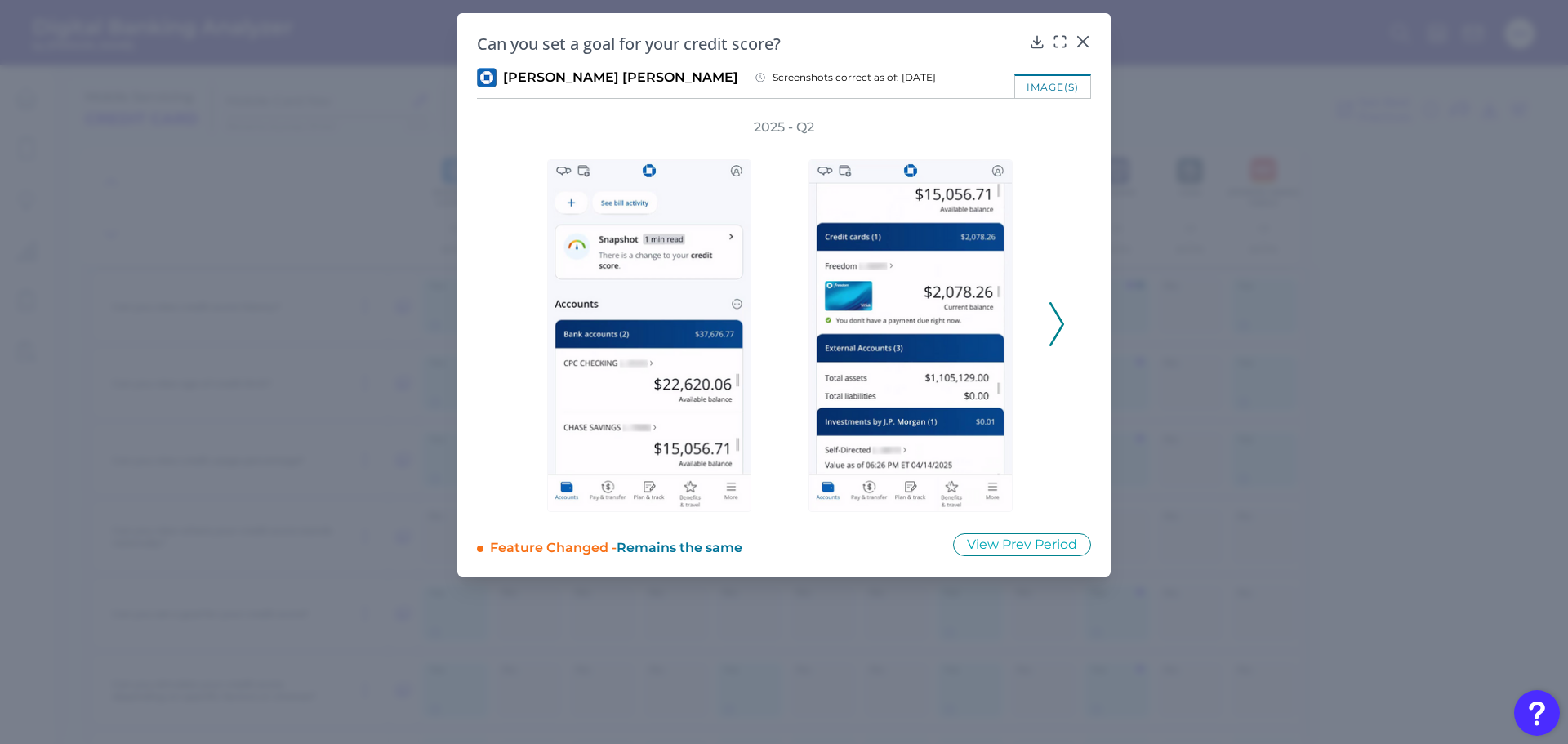
click at [1057, 322] on icon at bounding box center [1056, 325] width 14 height 44
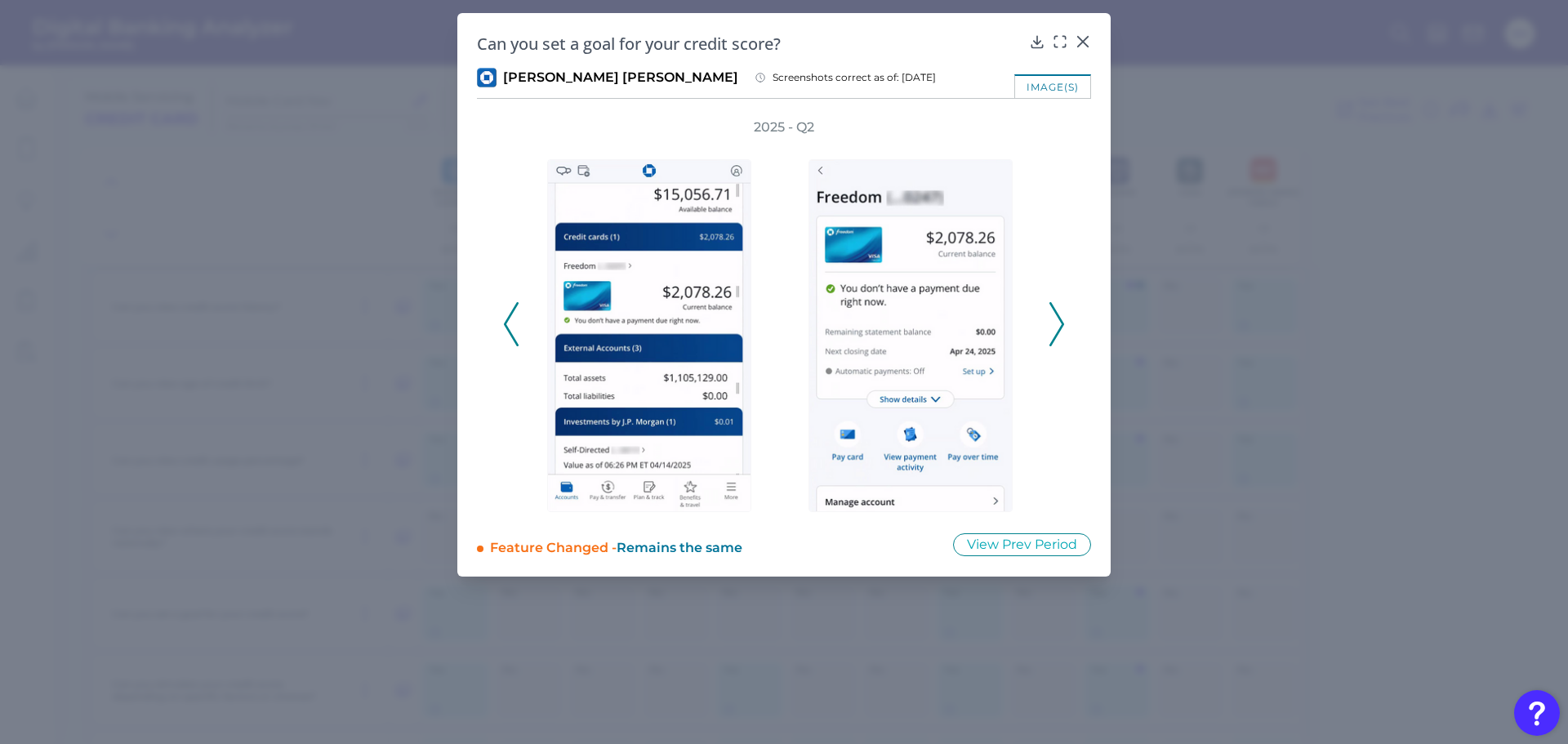
click at [1058, 319] on polyline at bounding box center [1056, 324] width 13 height 41
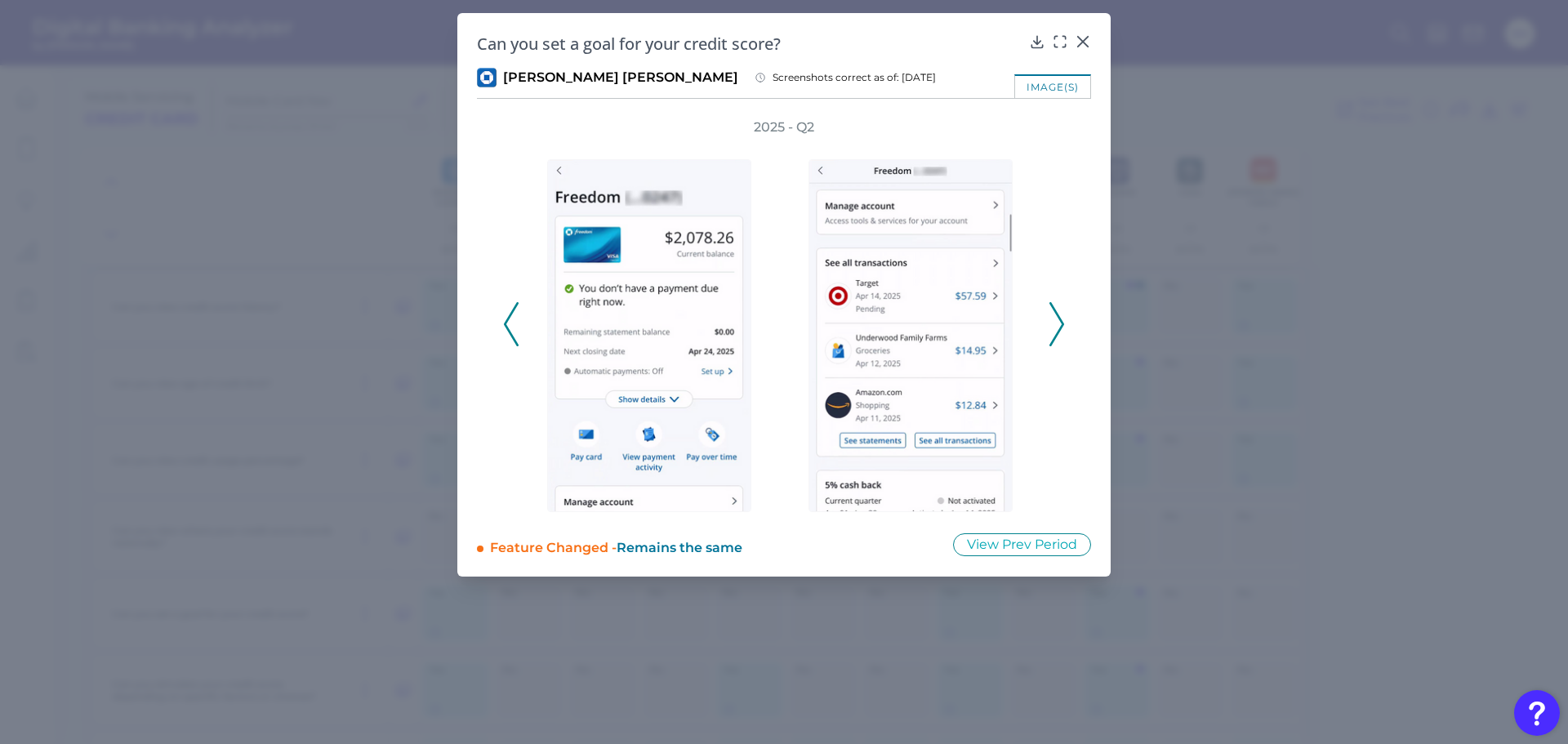
click at [1058, 319] on polyline at bounding box center [1056, 324] width 13 height 41
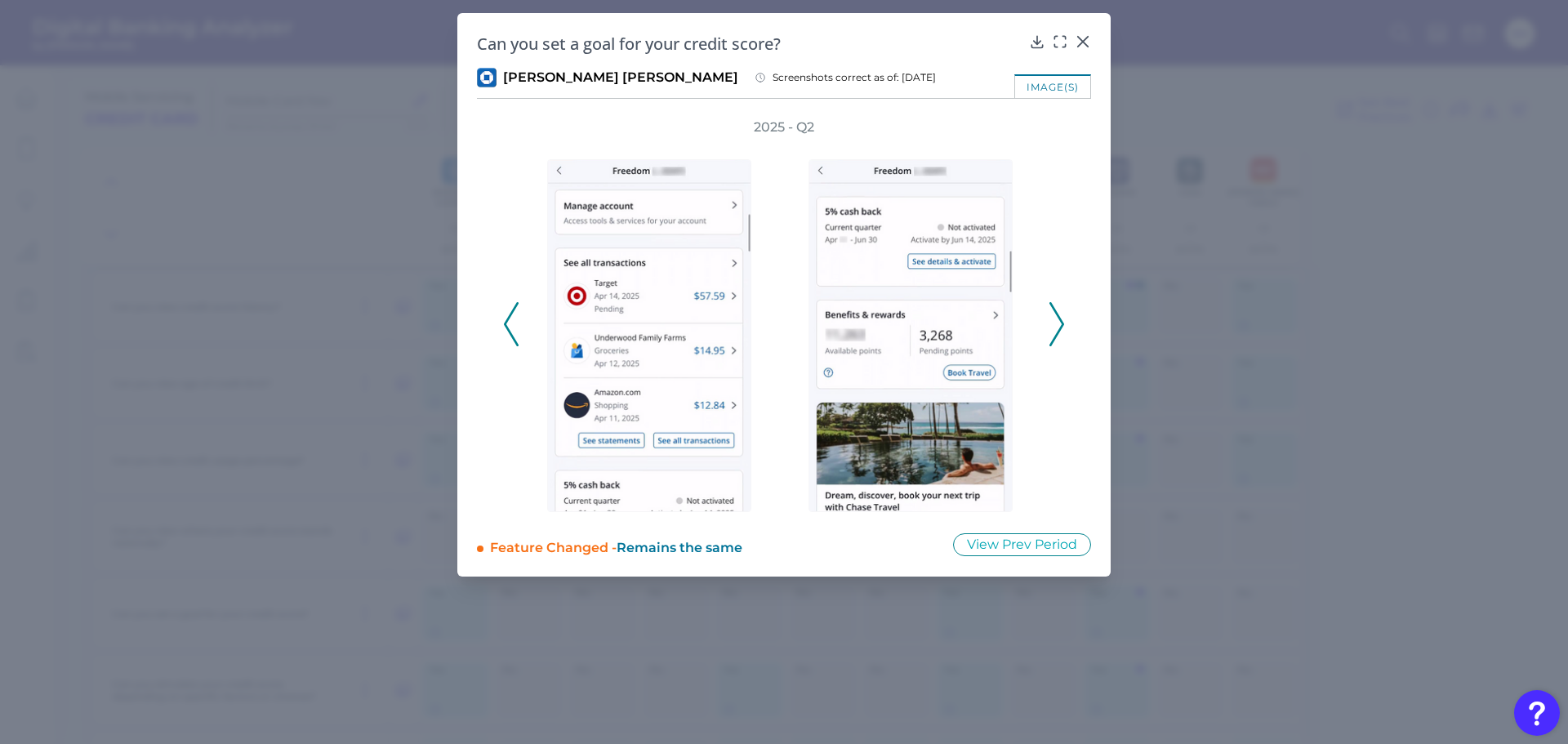
click at [1058, 319] on polyline at bounding box center [1056, 324] width 13 height 41
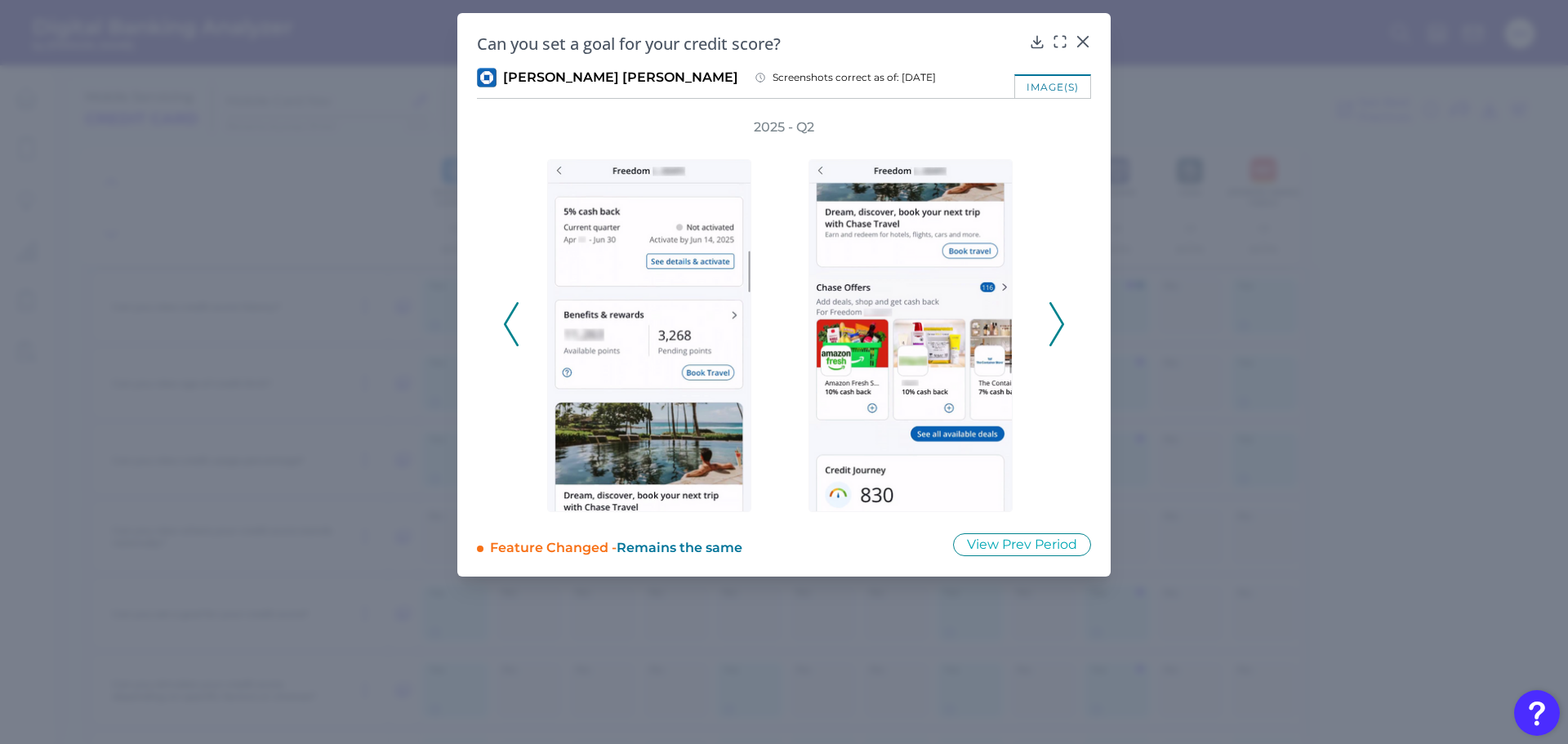
click at [1058, 319] on polyline at bounding box center [1056, 324] width 13 height 41
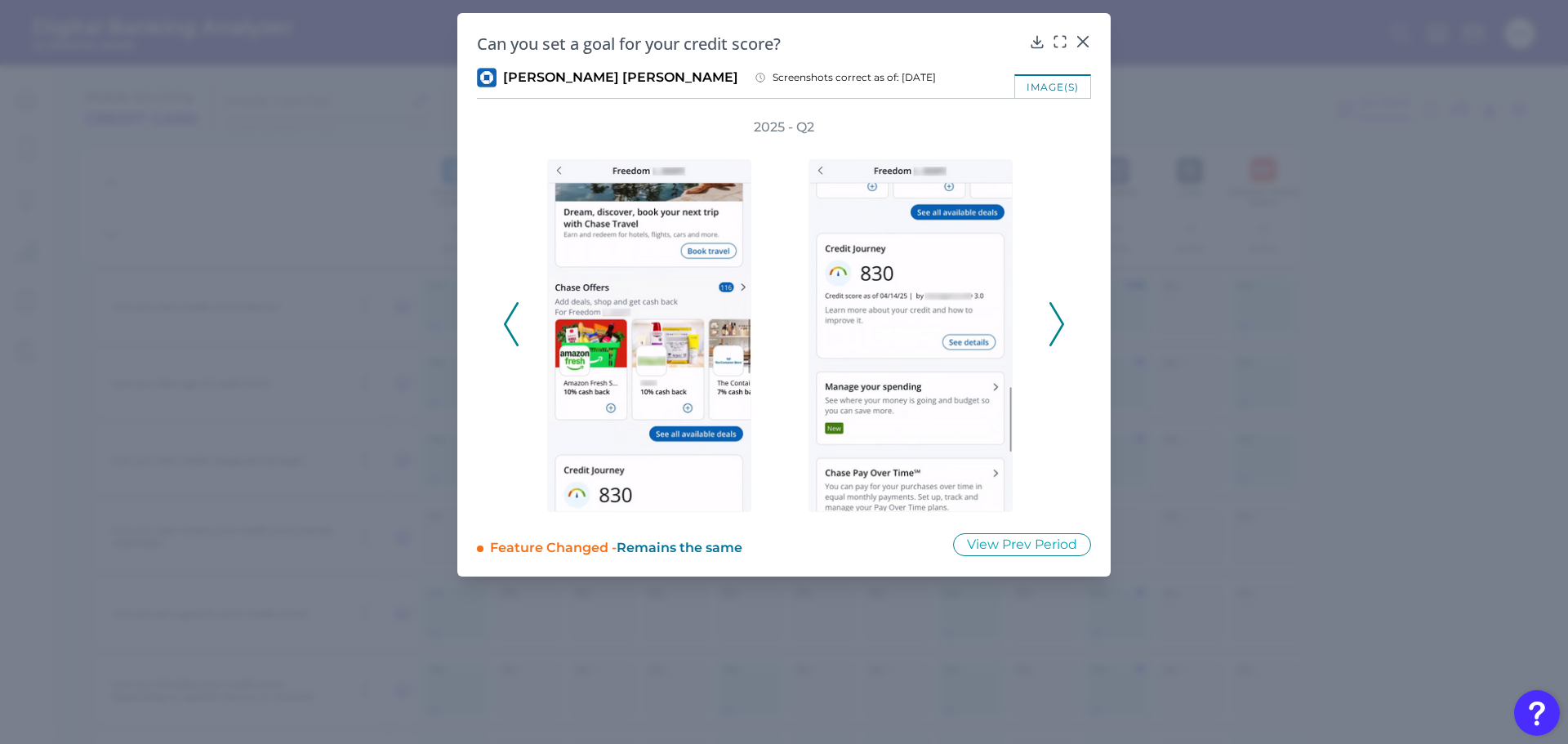
click at [1058, 319] on polyline at bounding box center [1056, 324] width 13 height 41
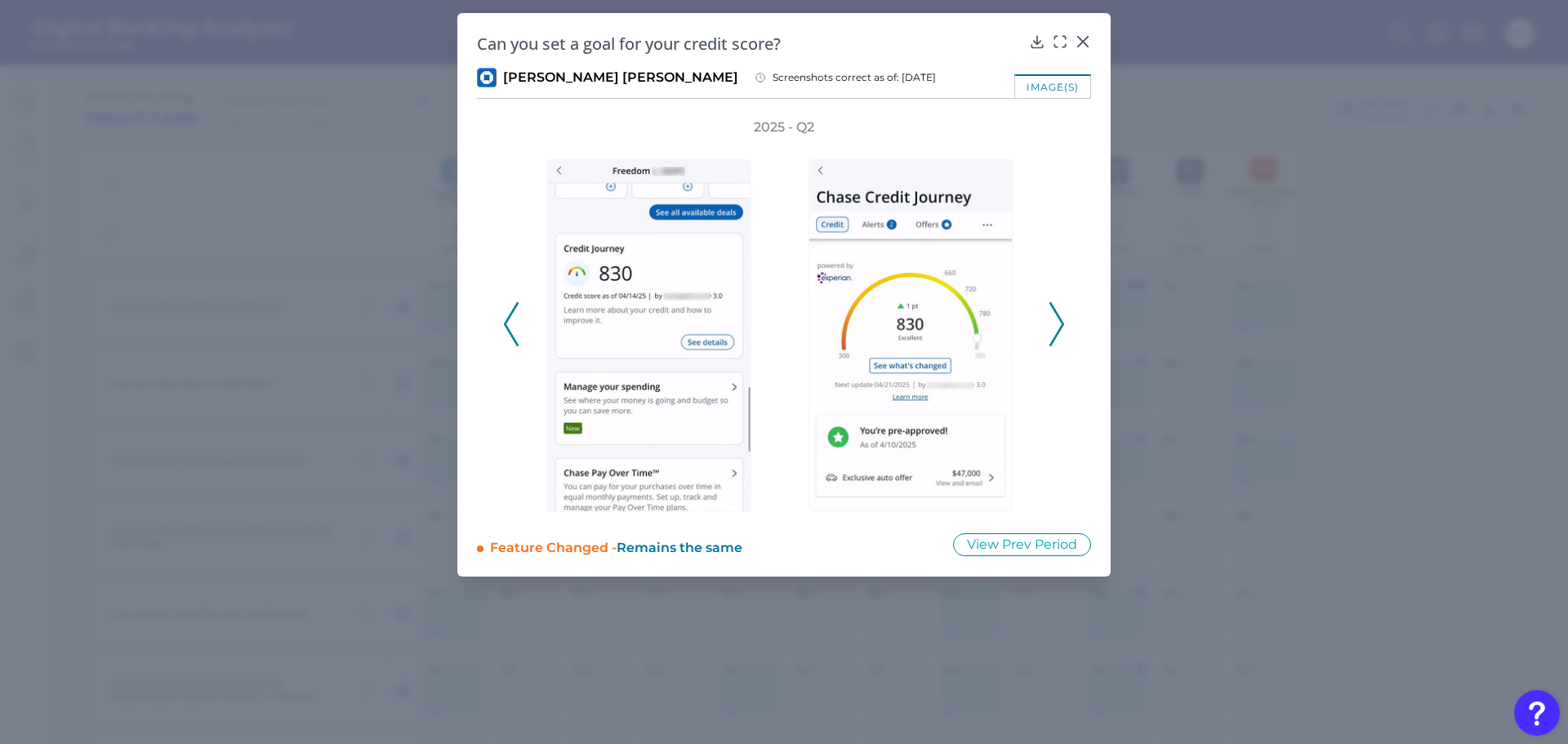
click at [1058, 319] on polyline at bounding box center [1056, 324] width 13 height 41
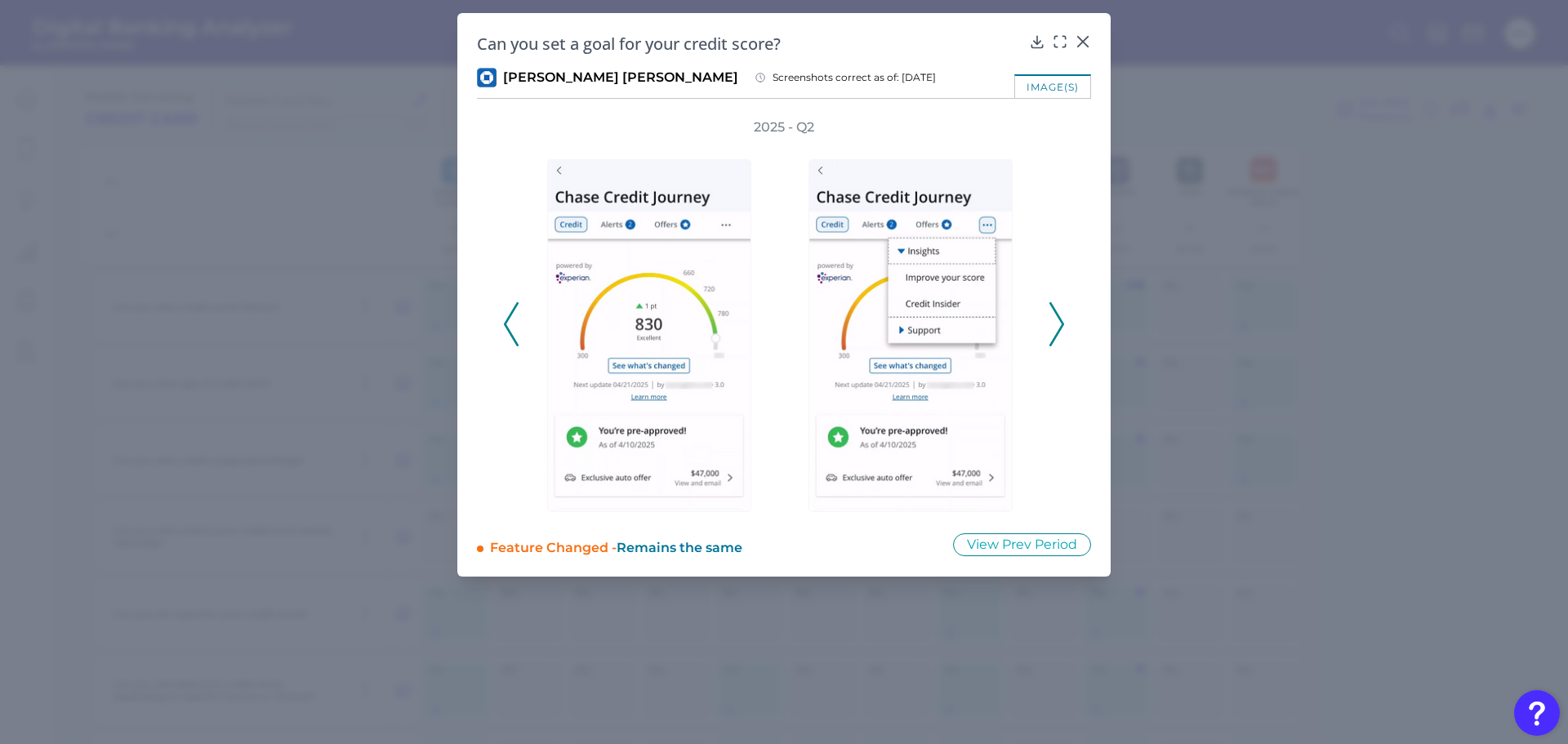
click at [1058, 319] on polyline at bounding box center [1056, 324] width 13 height 41
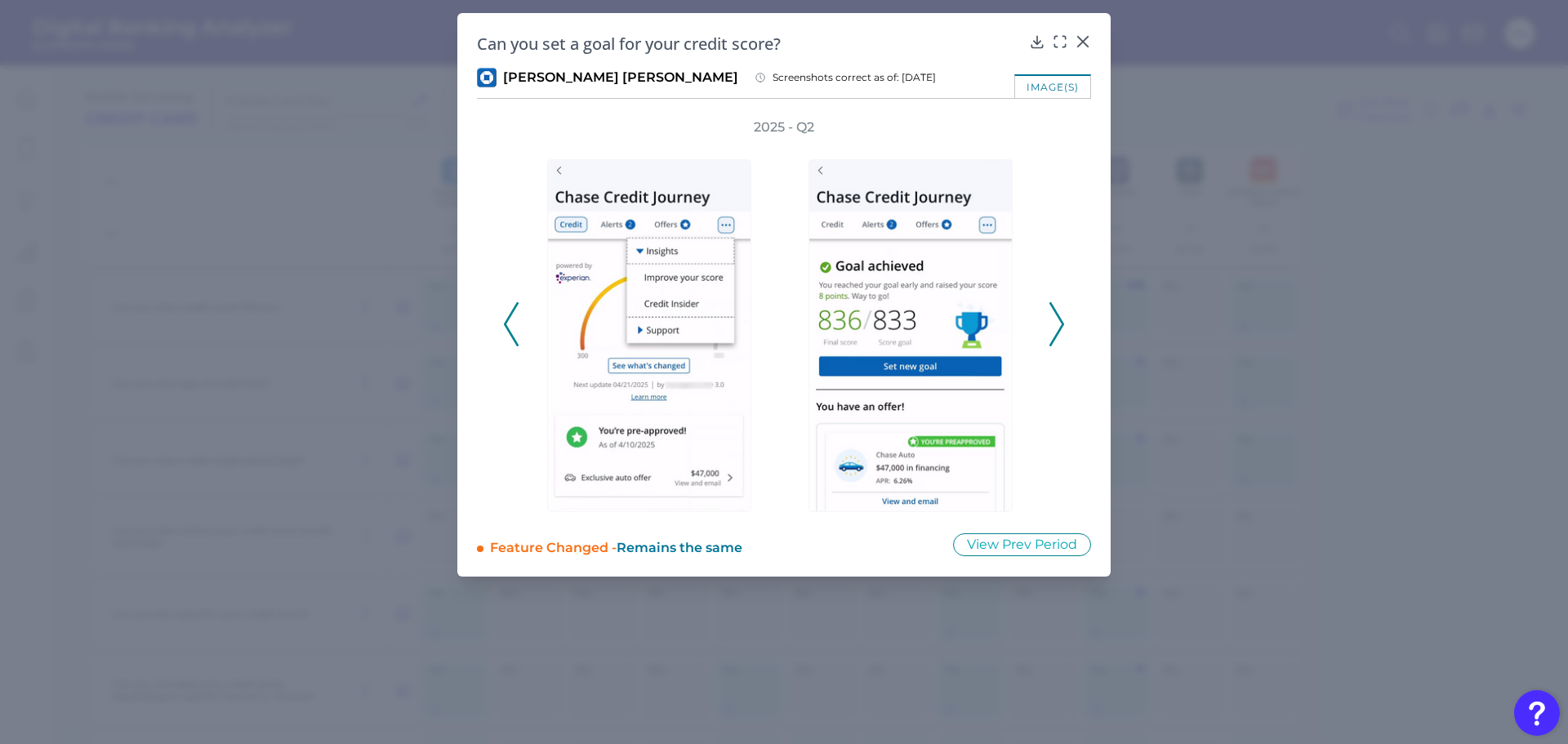
click at [1058, 319] on polyline at bounding box center [1056, 324] width 13 height 41
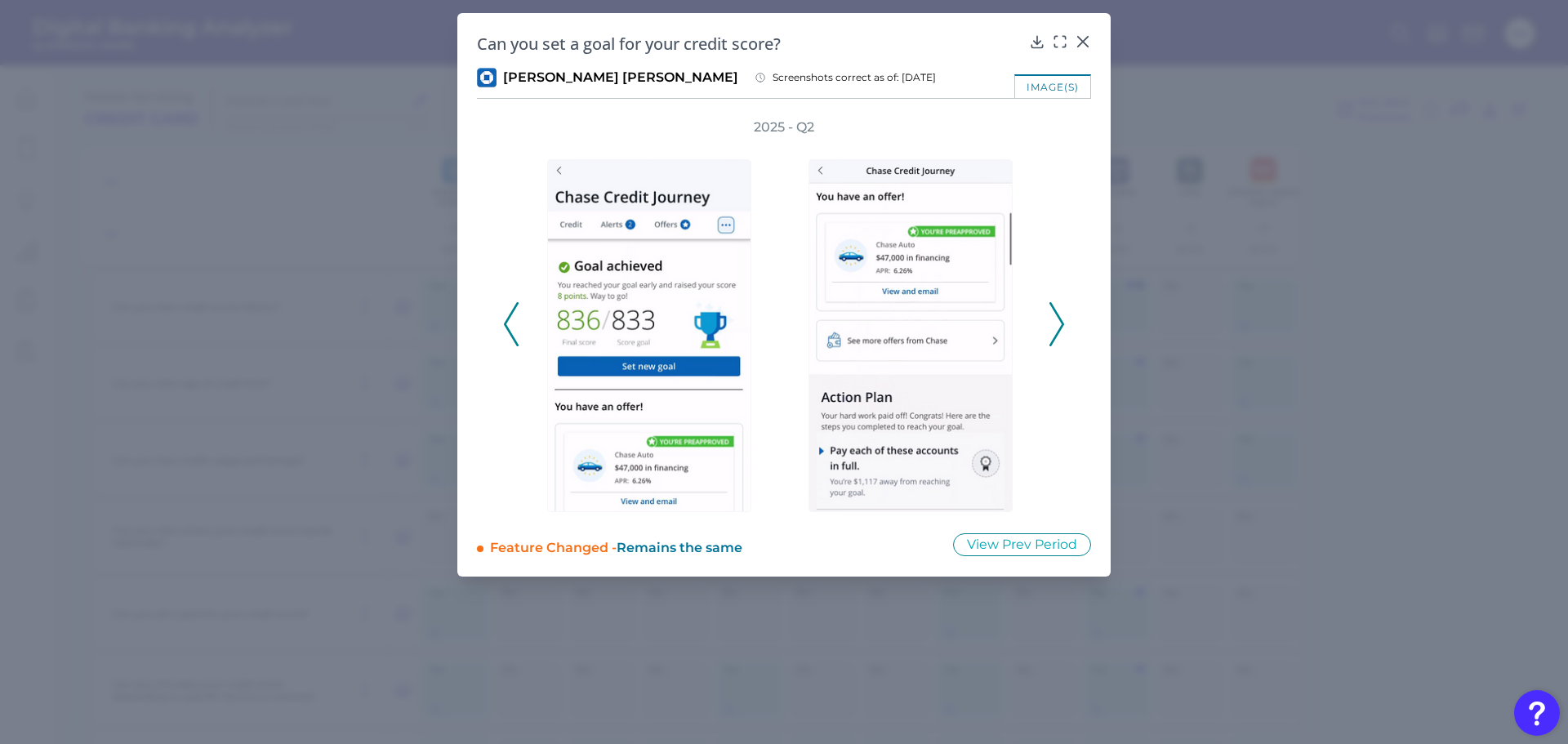
click at [1058, 319] on polyline at bounding box center [1056, 324] width 13 height 41
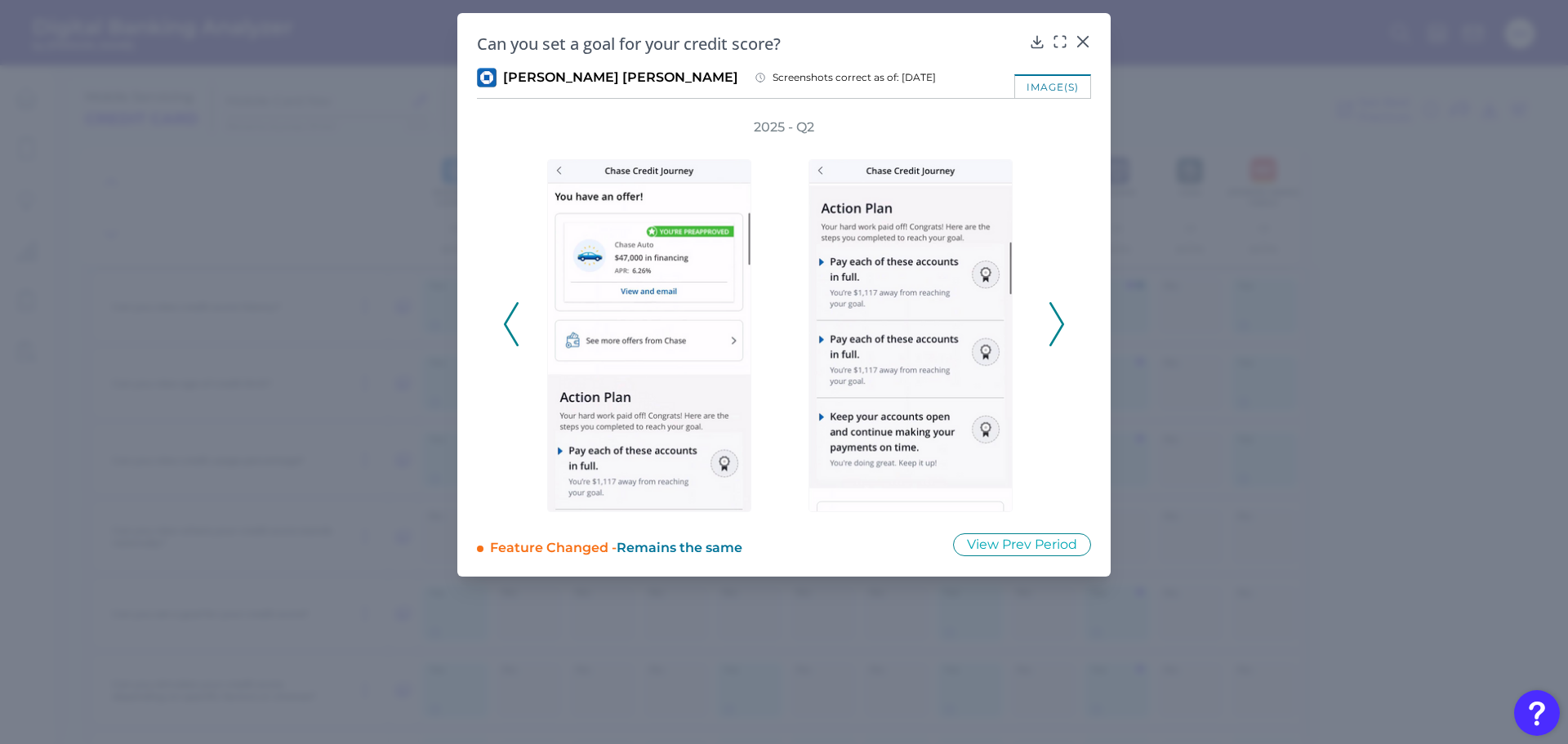
click at [1058, 319] on polyline at bounding box center [1056, 324] width 13 height 41
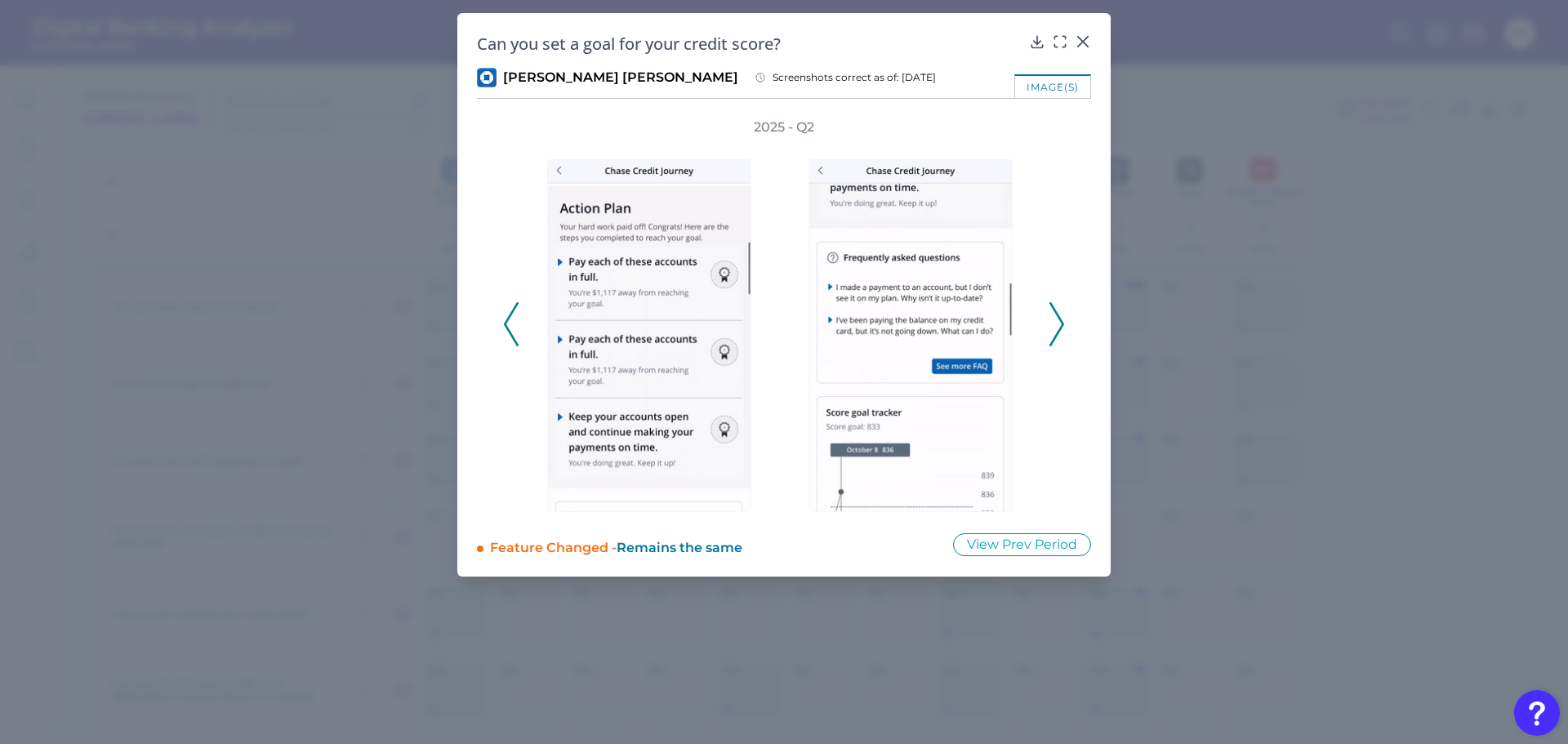
click at [1058, 319] on polyline at bounding box center [1056, 324] width 13 height 41
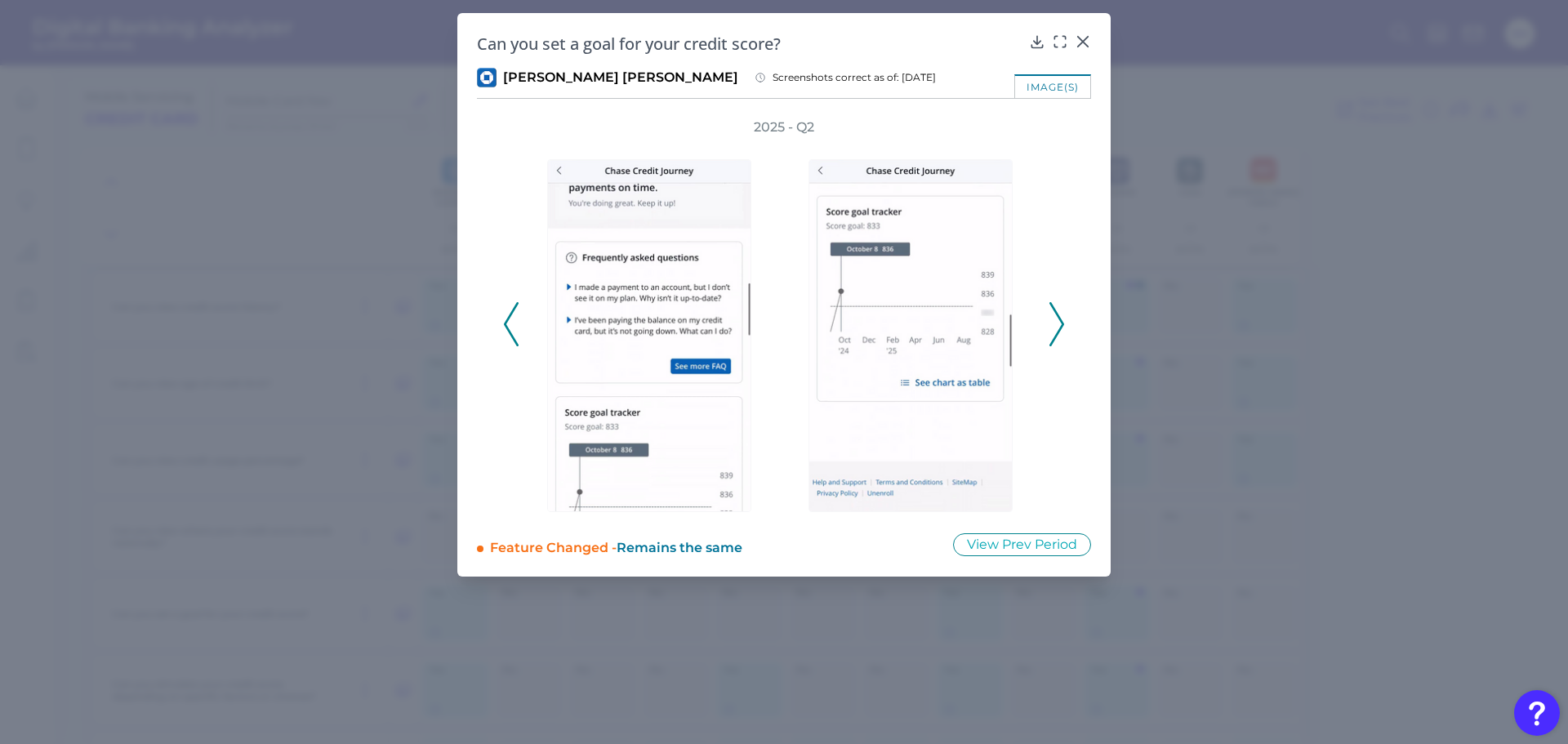
click at [1058, 319] on polyline at bounding box center [1056, 324] width 13 height 41
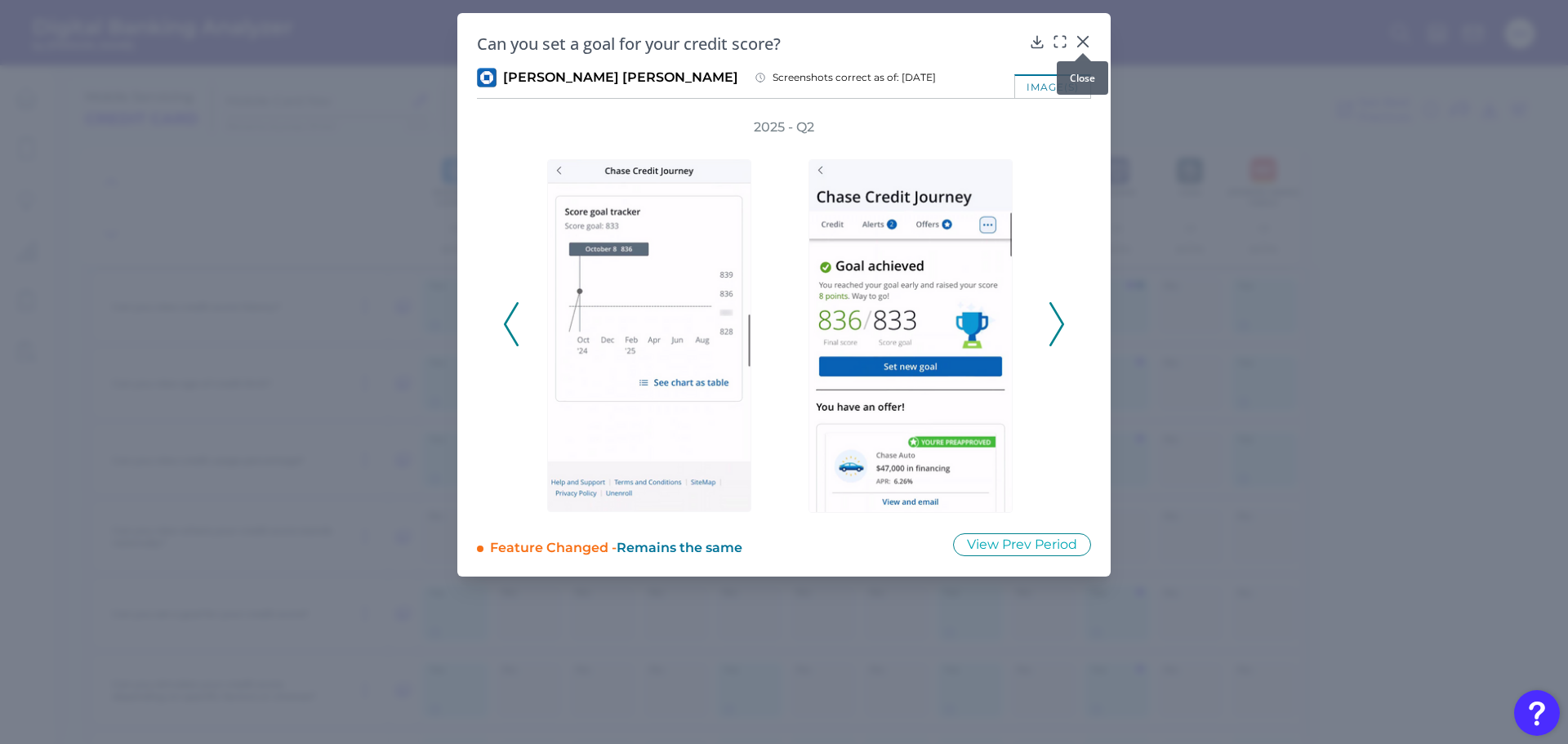
click at [1087, 39] on icon at bounding box center [1083, 41] width 10 height 10
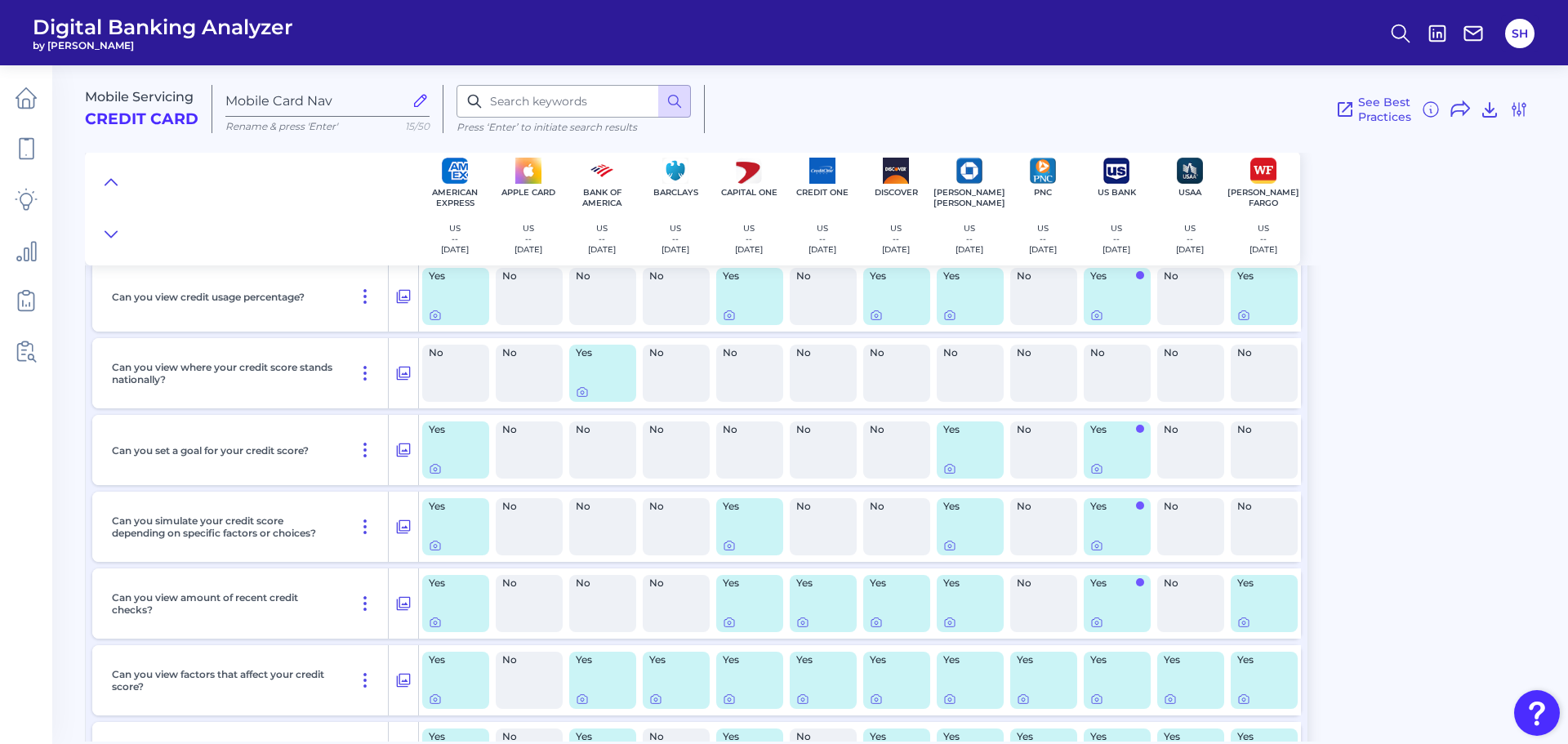
scroll to position [653, 0]
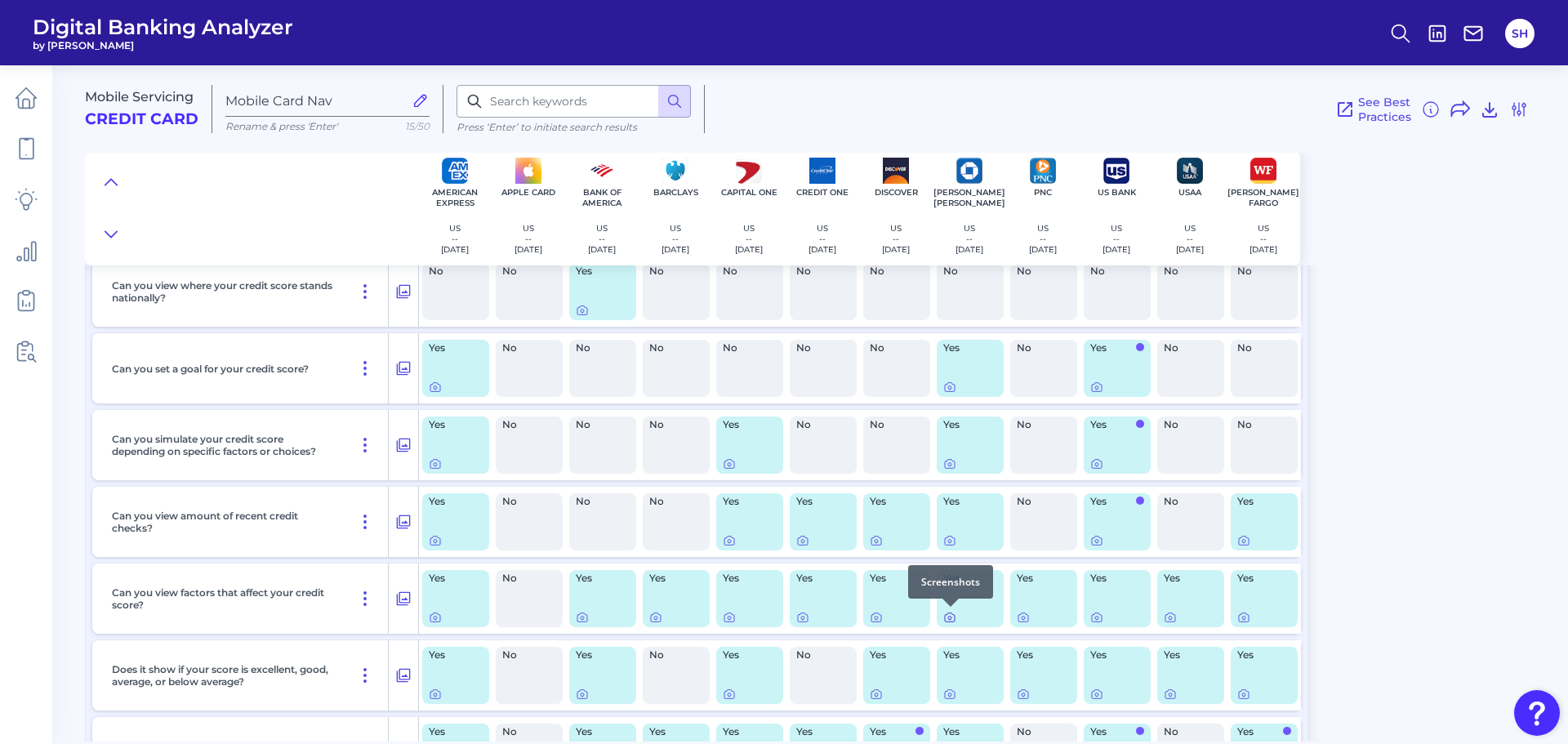
click at [946, 615] on icon at bounding box center [950, 617] width 10 height 9
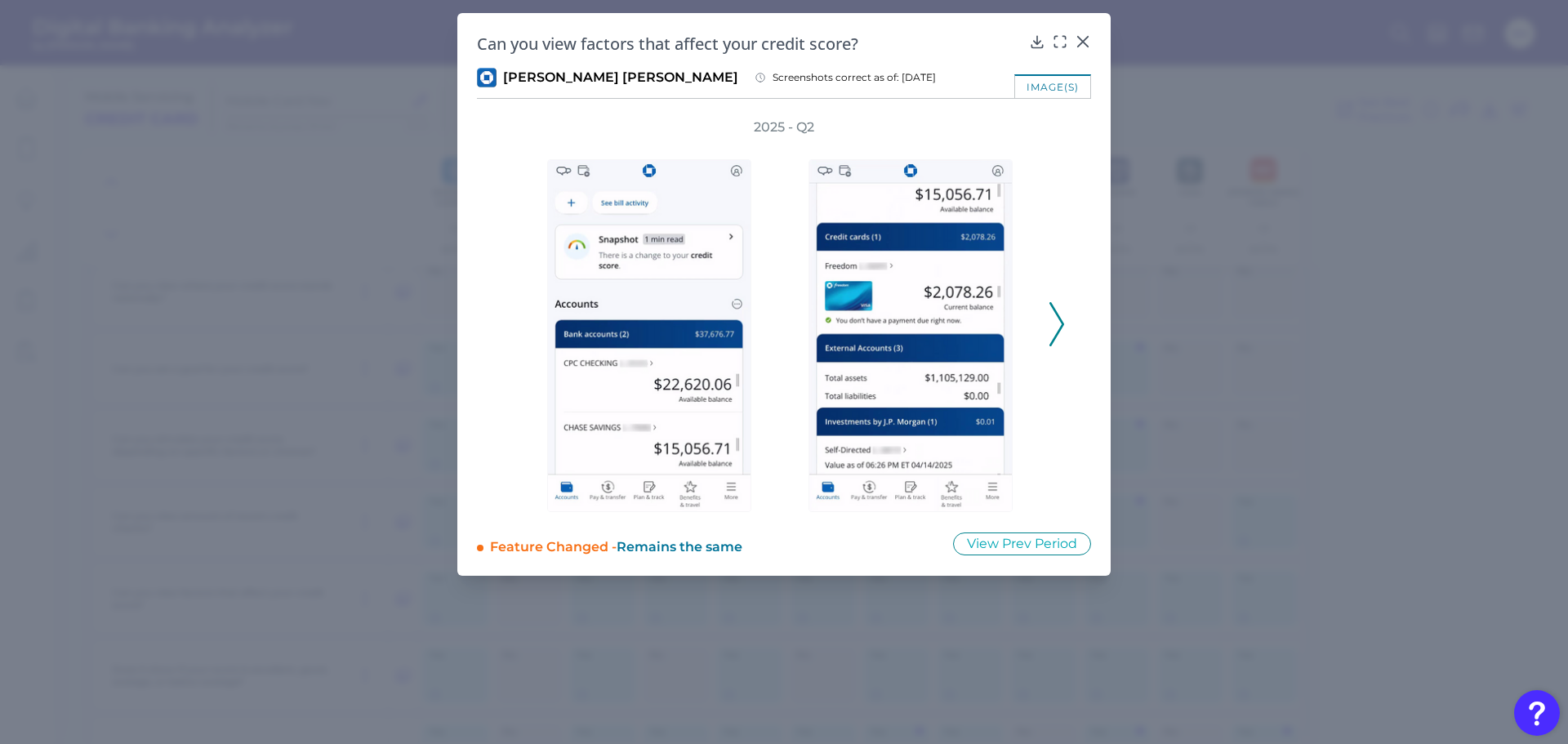
click at [1060, 312] on icon at bounding box center [1056, 325] width 14 height 44
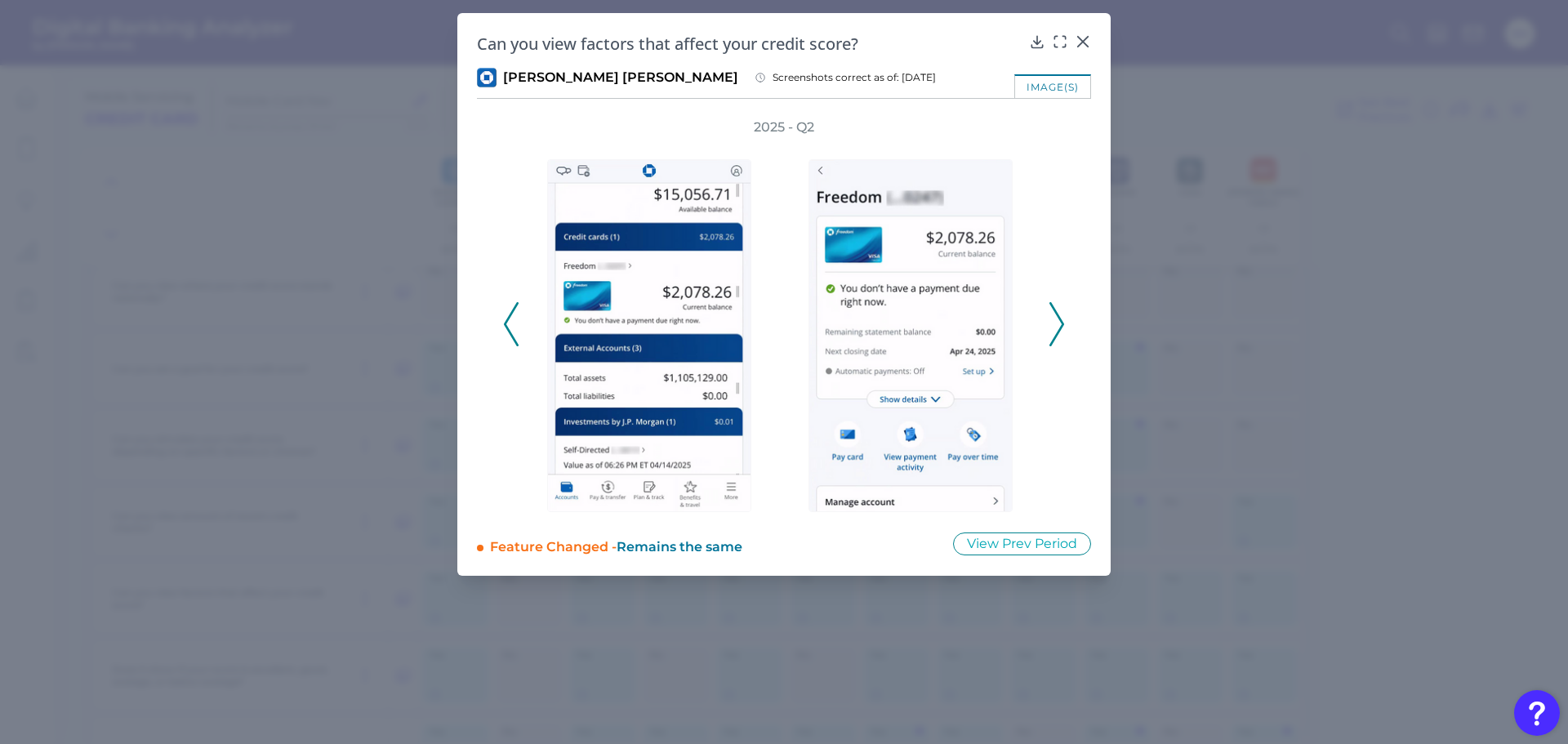
click at [1060, 312] on icon at bounding box center [1056, 325] width 14 height 44
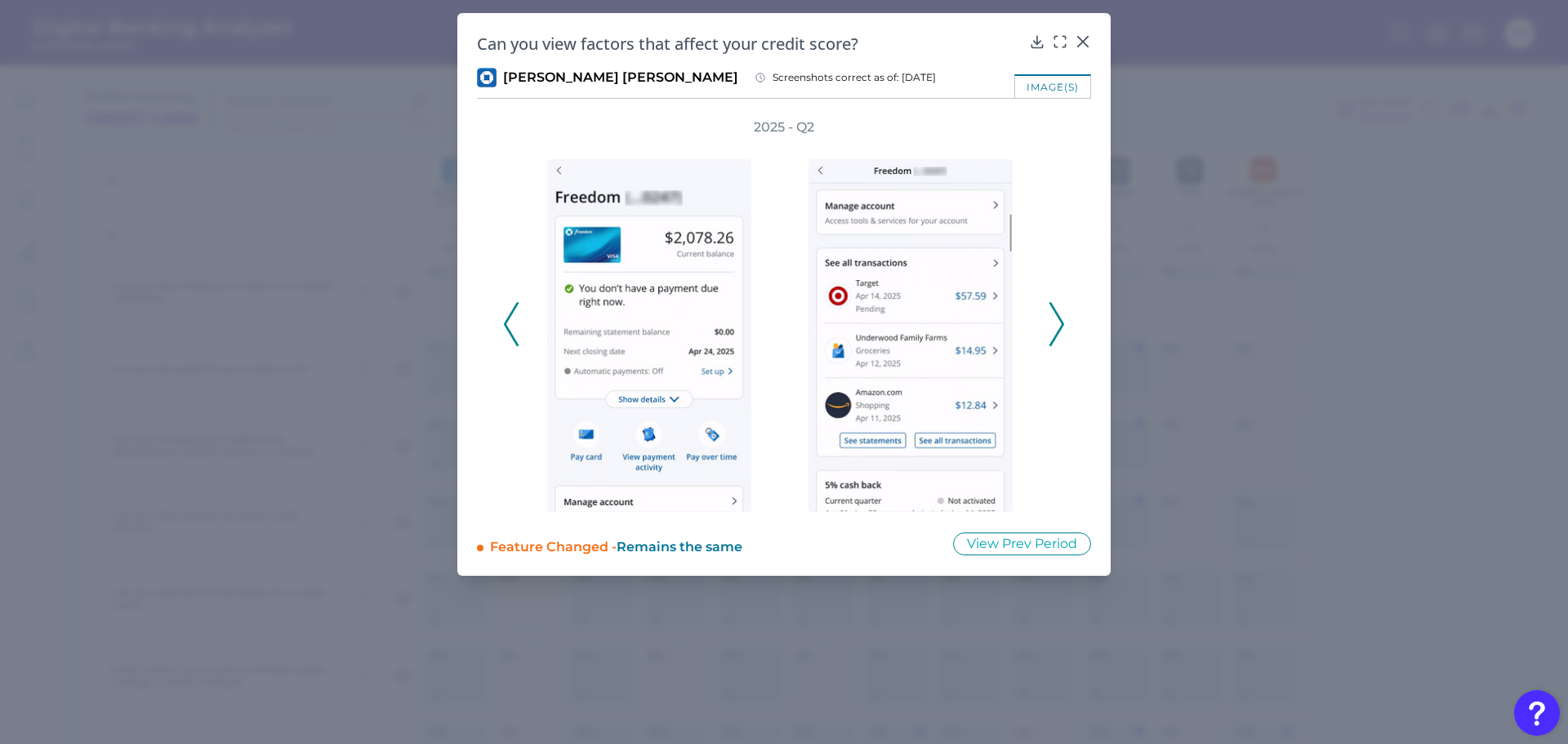
click at [1060, 312] on icon at bounding box center [1056, 325] width 14 height 44
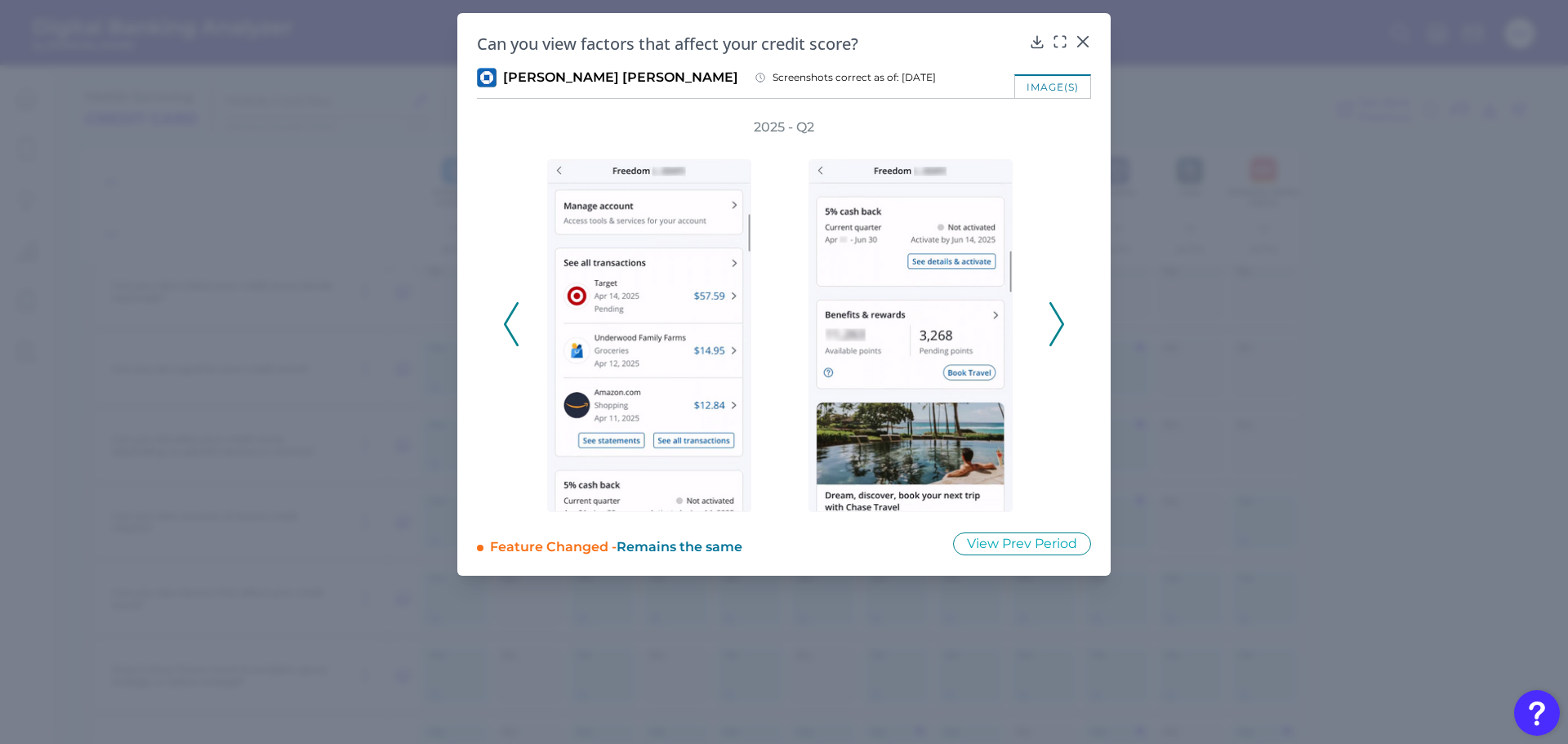
click at [1060, 312] on icon at bounding box center [1056, 325] width 14 height 44
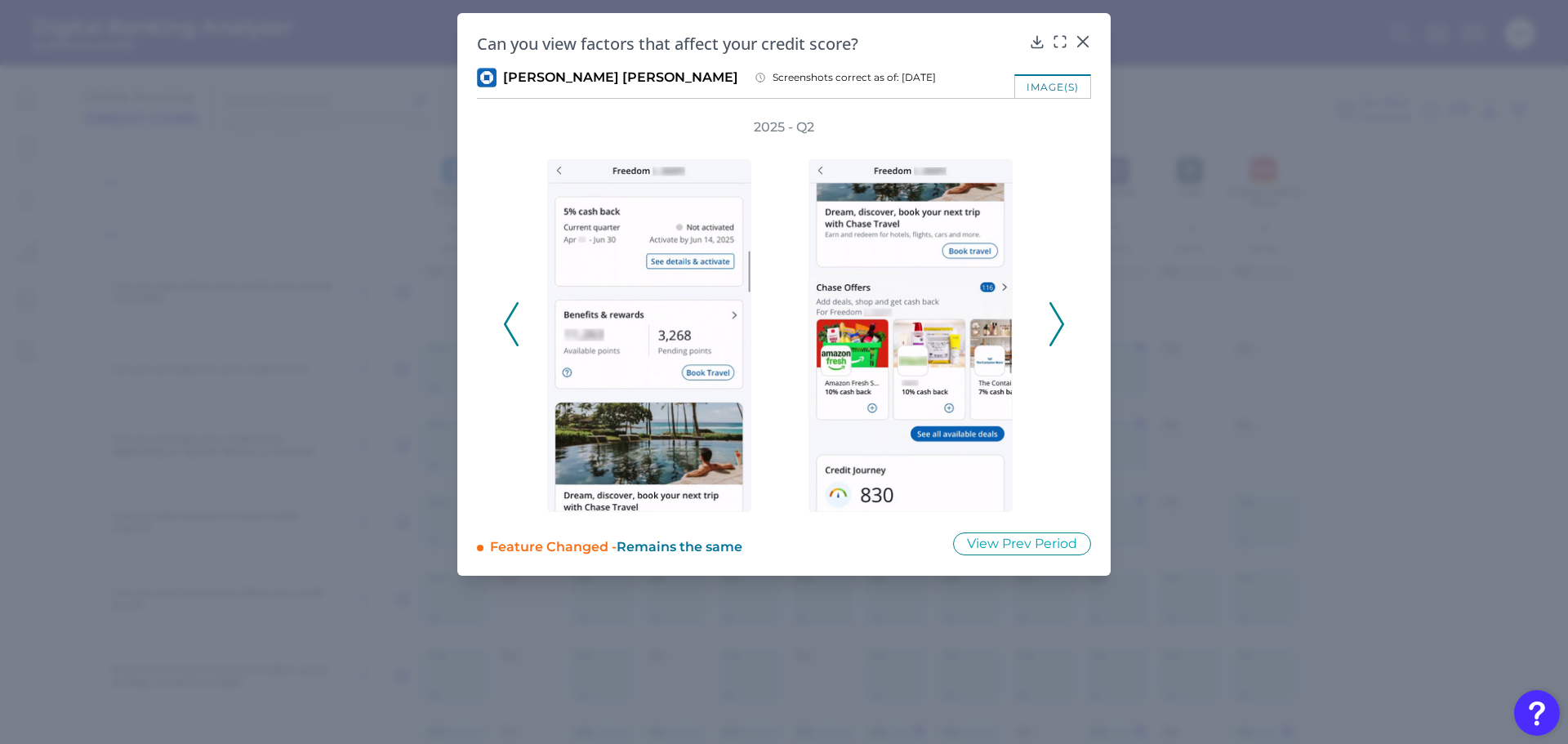
click at [1060, 312] on icon at bounding box center [1056, 325] width 14 height 44
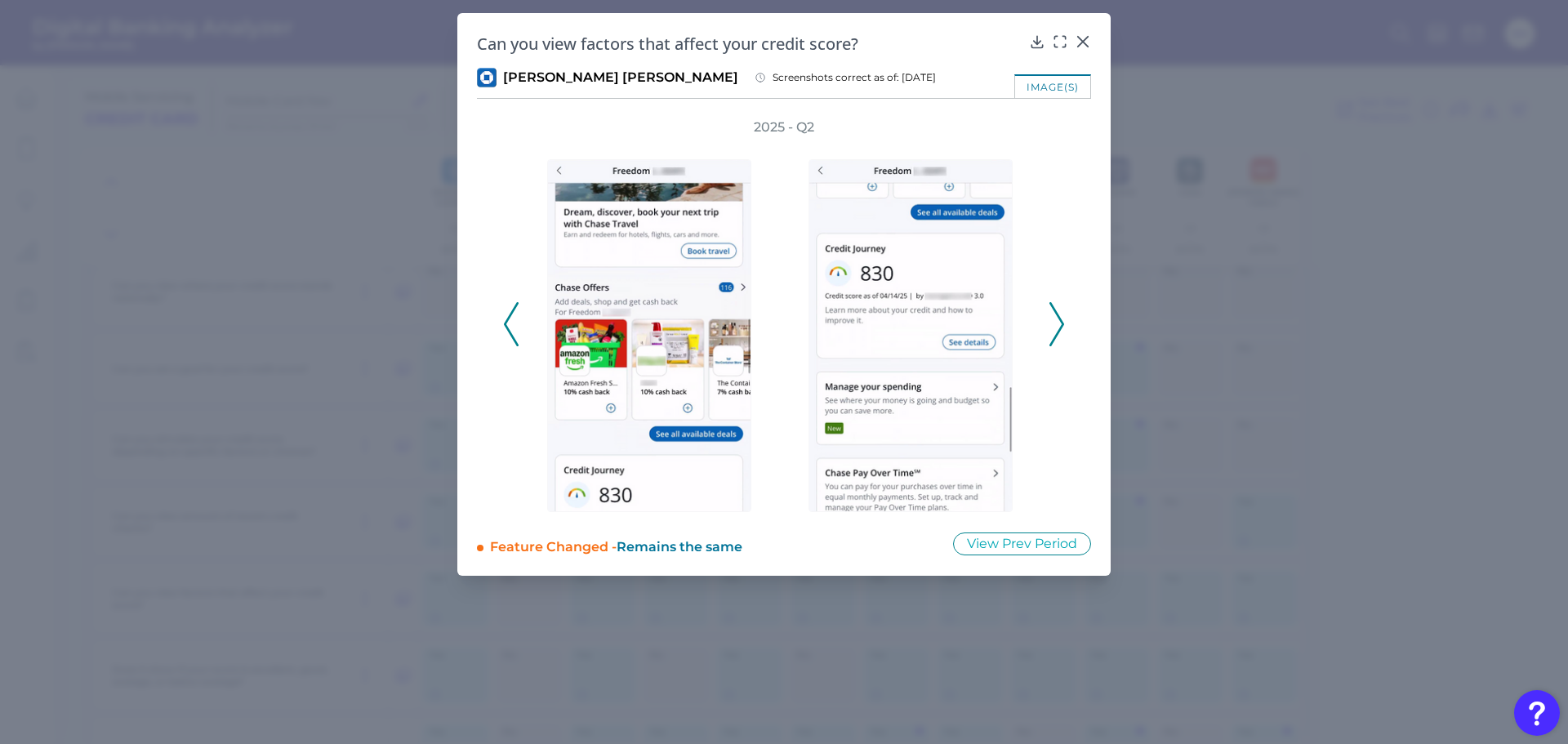
click at [1060, 312] on icon at bounding box center [1056, 325] width 14 height 44
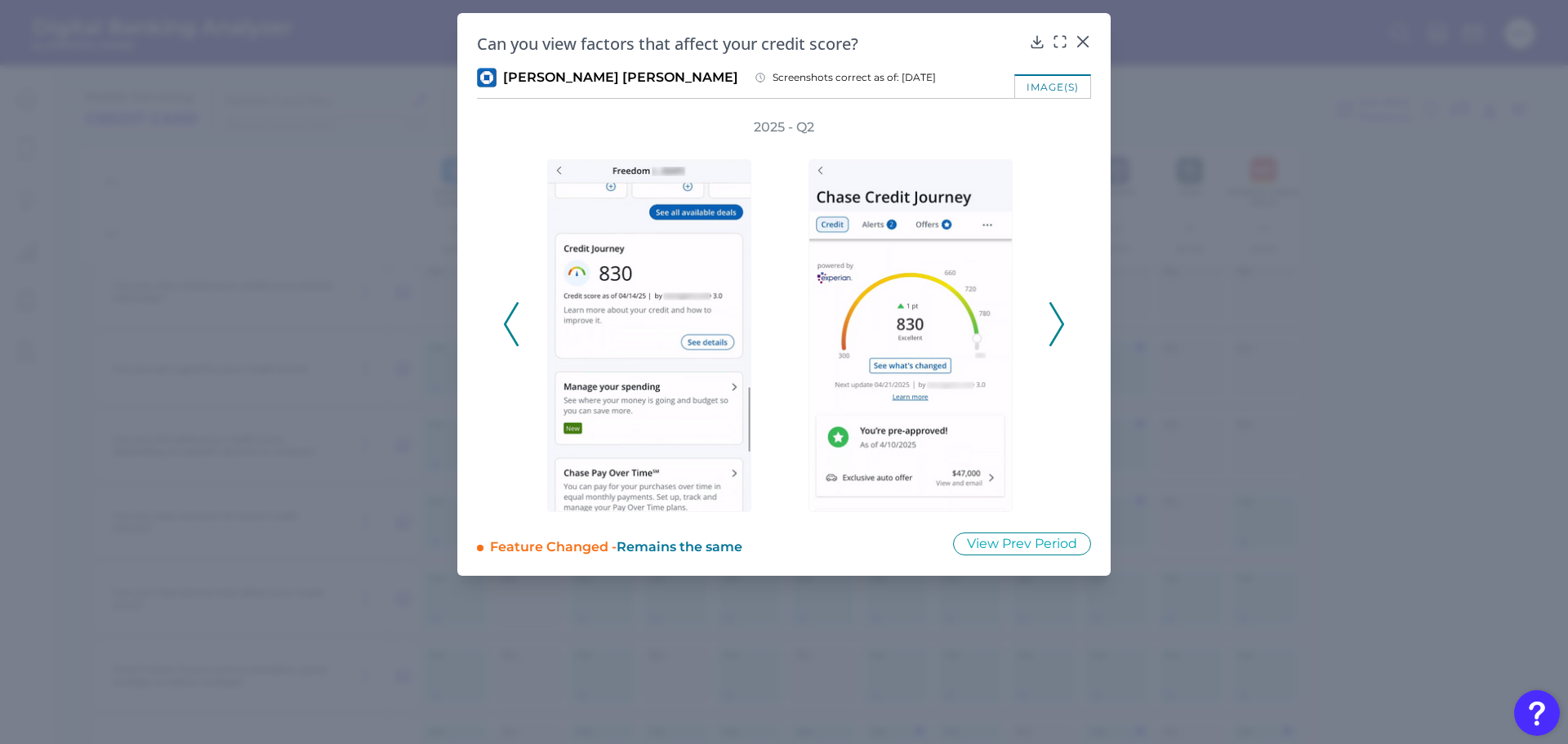
click at [1060, 312] on icon at bounding box center [1056, 325] width 14 height 44
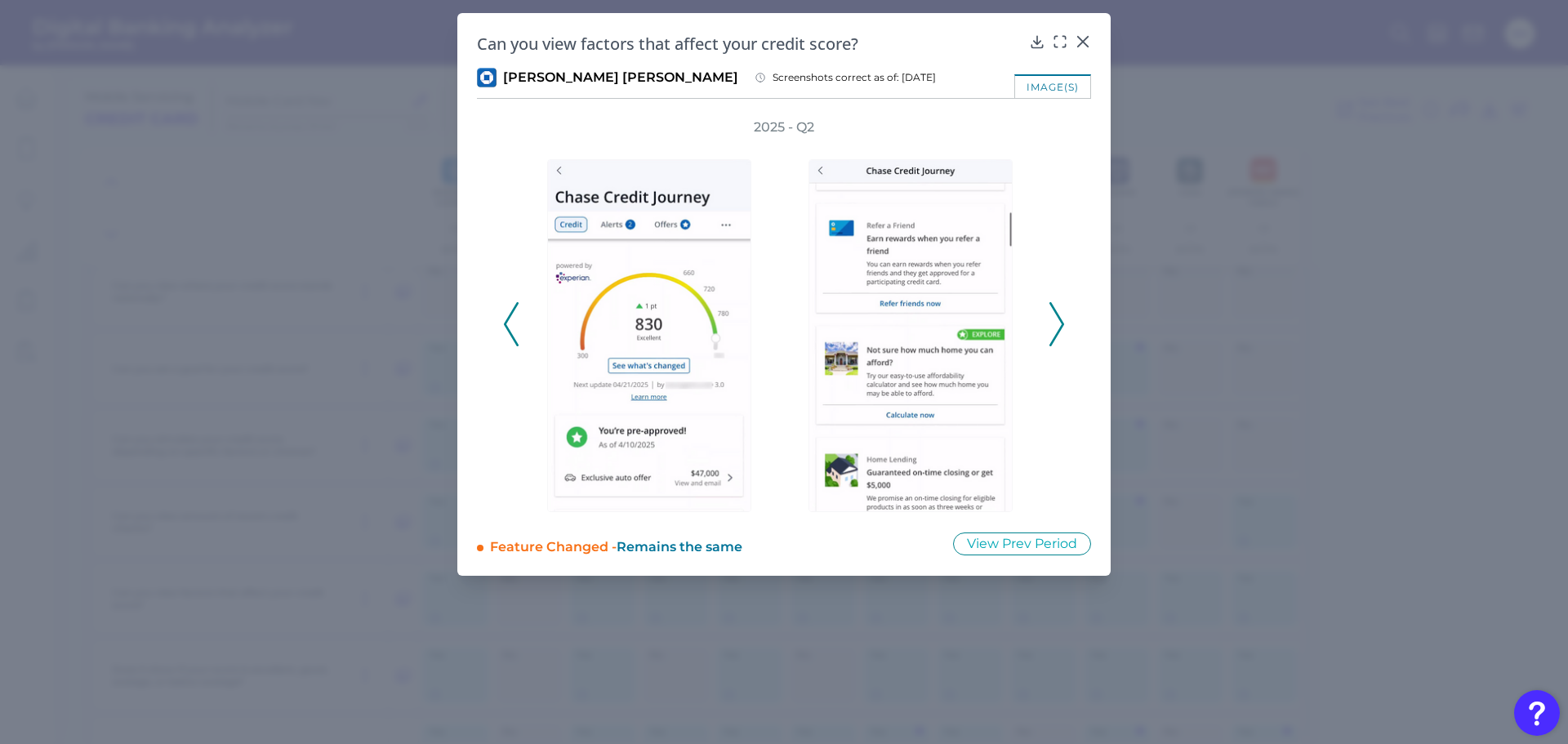
click at [1057, 317] on polyline at bounding box center [1056, 323] width 13 height 41
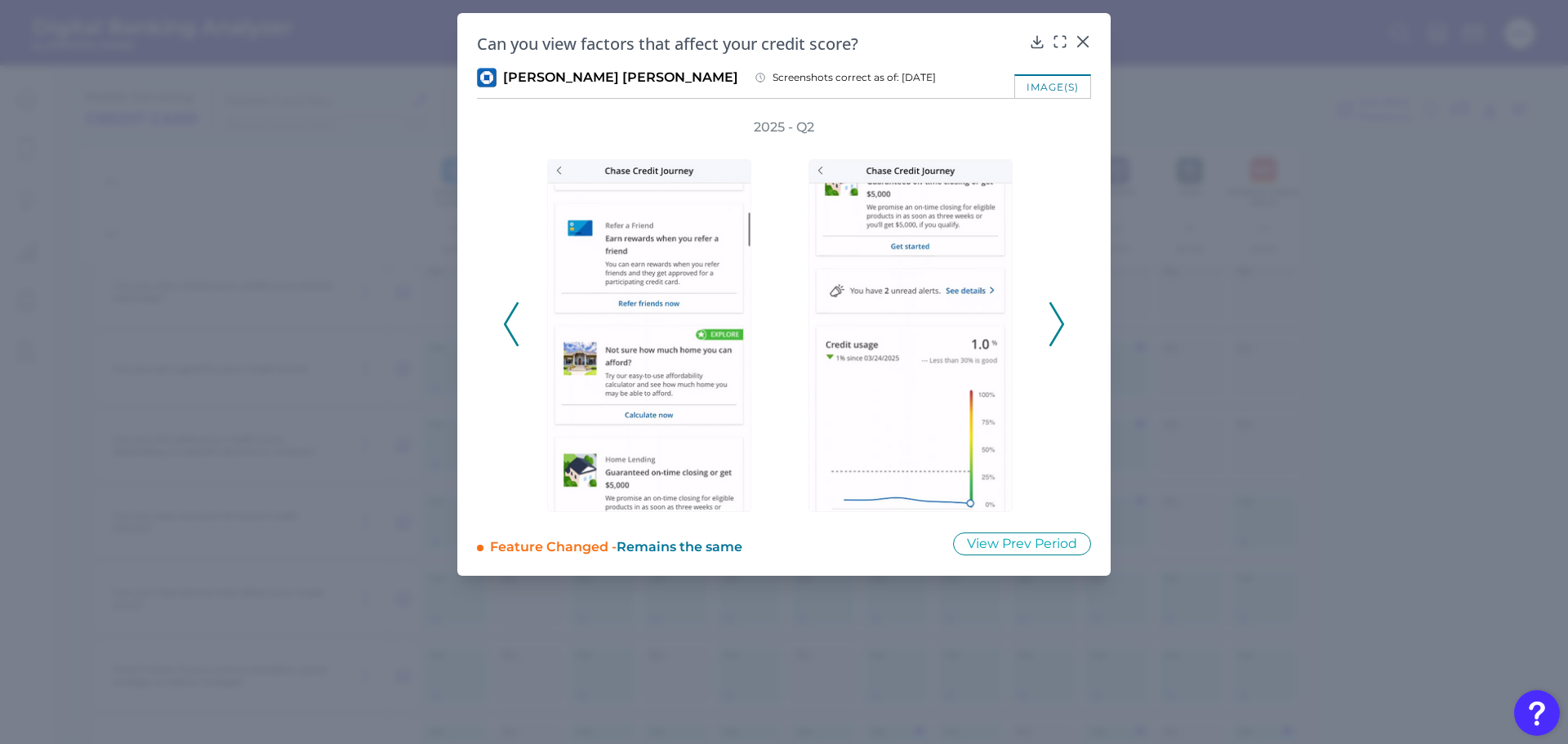
click at [1057, 319] on icon at bounding box center [1056, 325] width 14 height 44
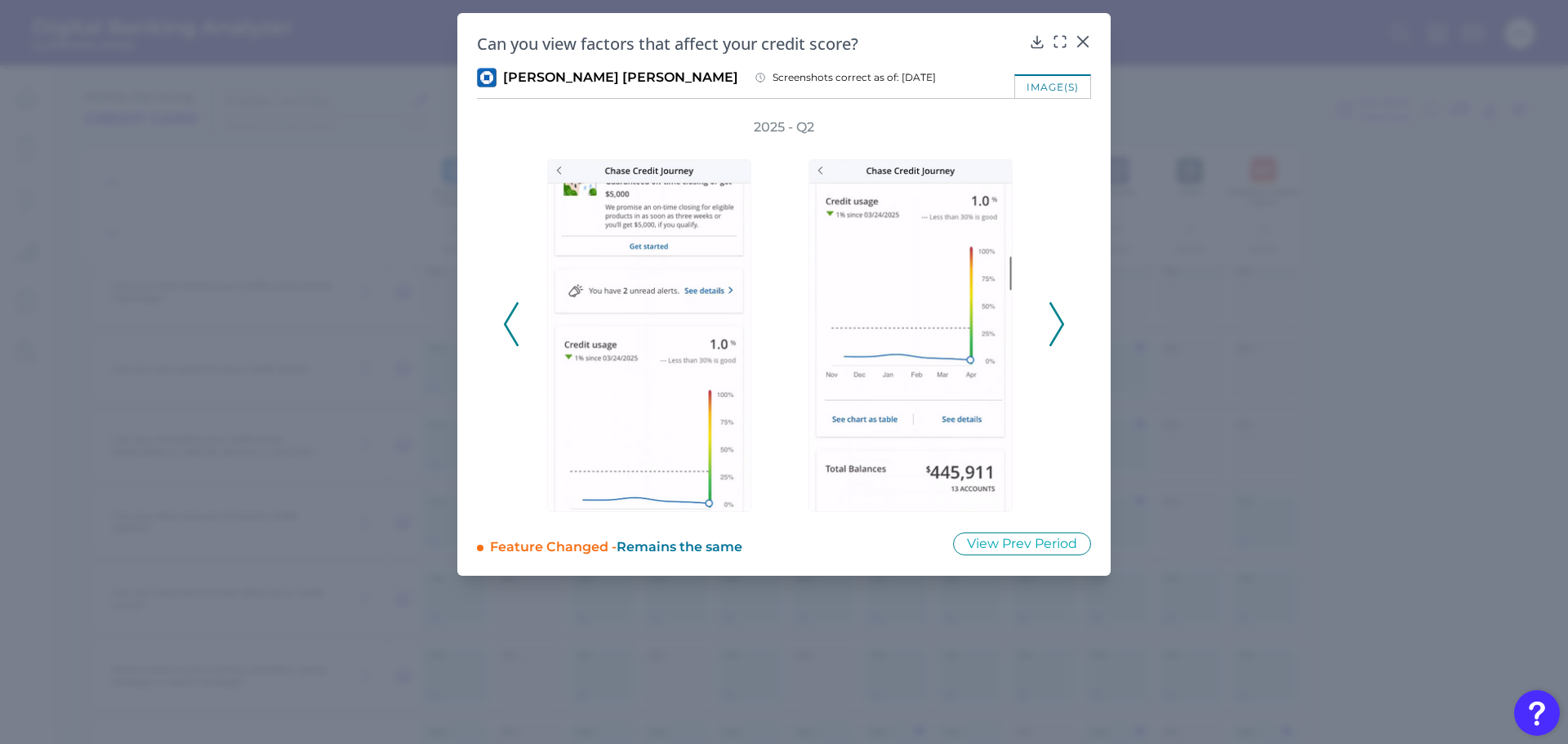
click at [1057, 319] on icon at bounding box center [1056, 325] width 14 height 44
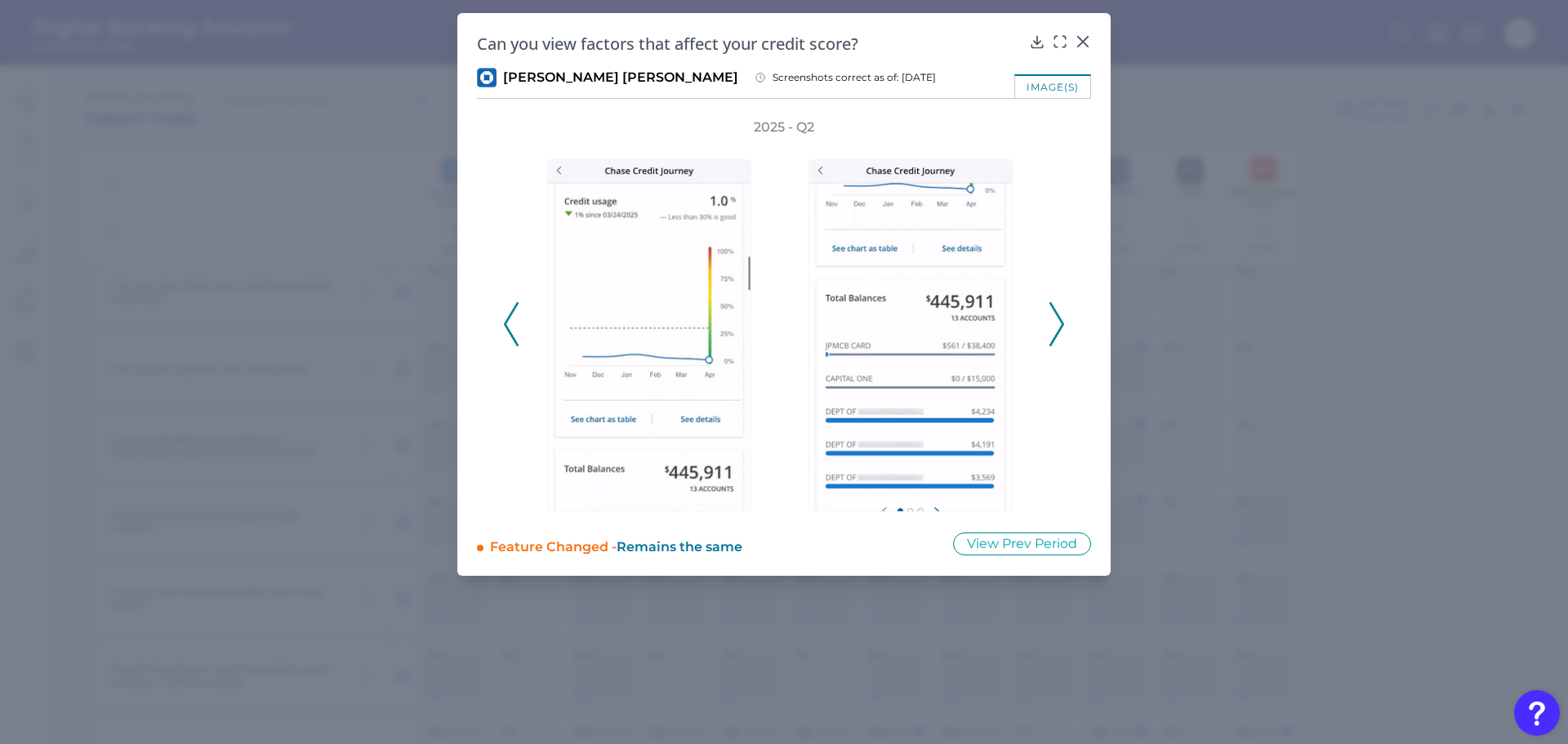
click at [1057, 319] on icon at bounding box center [1056, 325] width 14 height 44
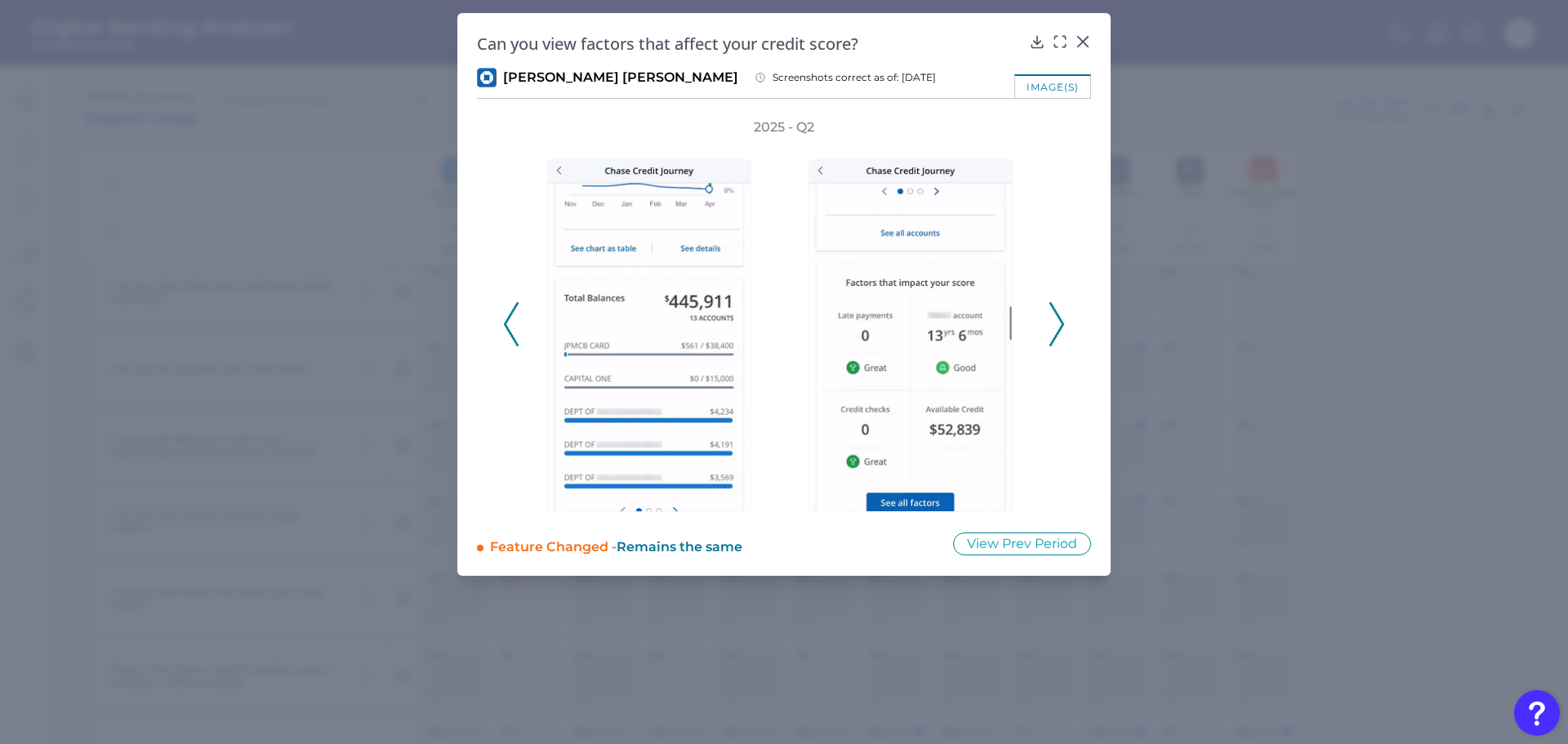
click at [1057, 319] on icon at bounding box center [1056, 325] width 14 height 44
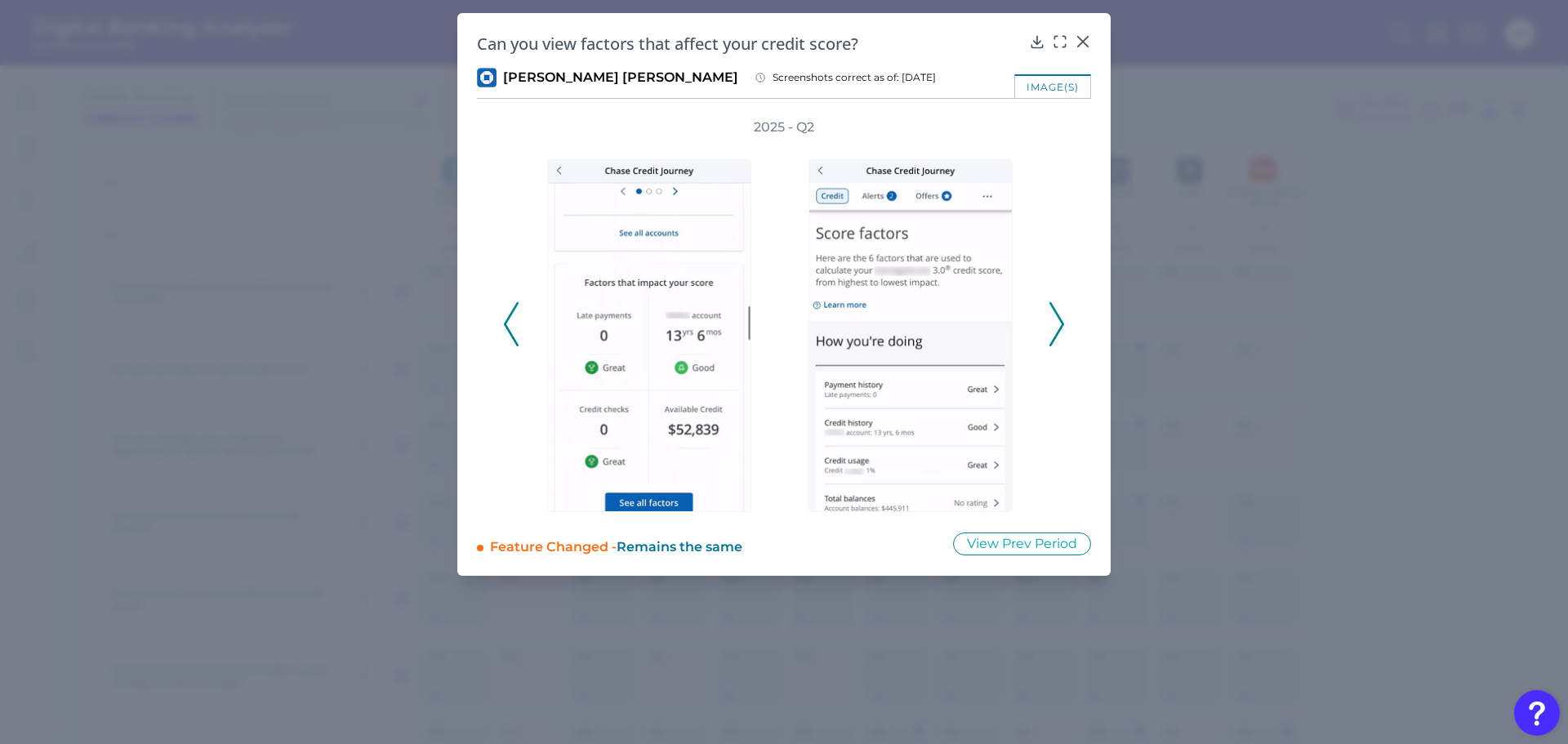
click at [1057, 319] on icon at bounding box center [1056, 325] width 14 height 44
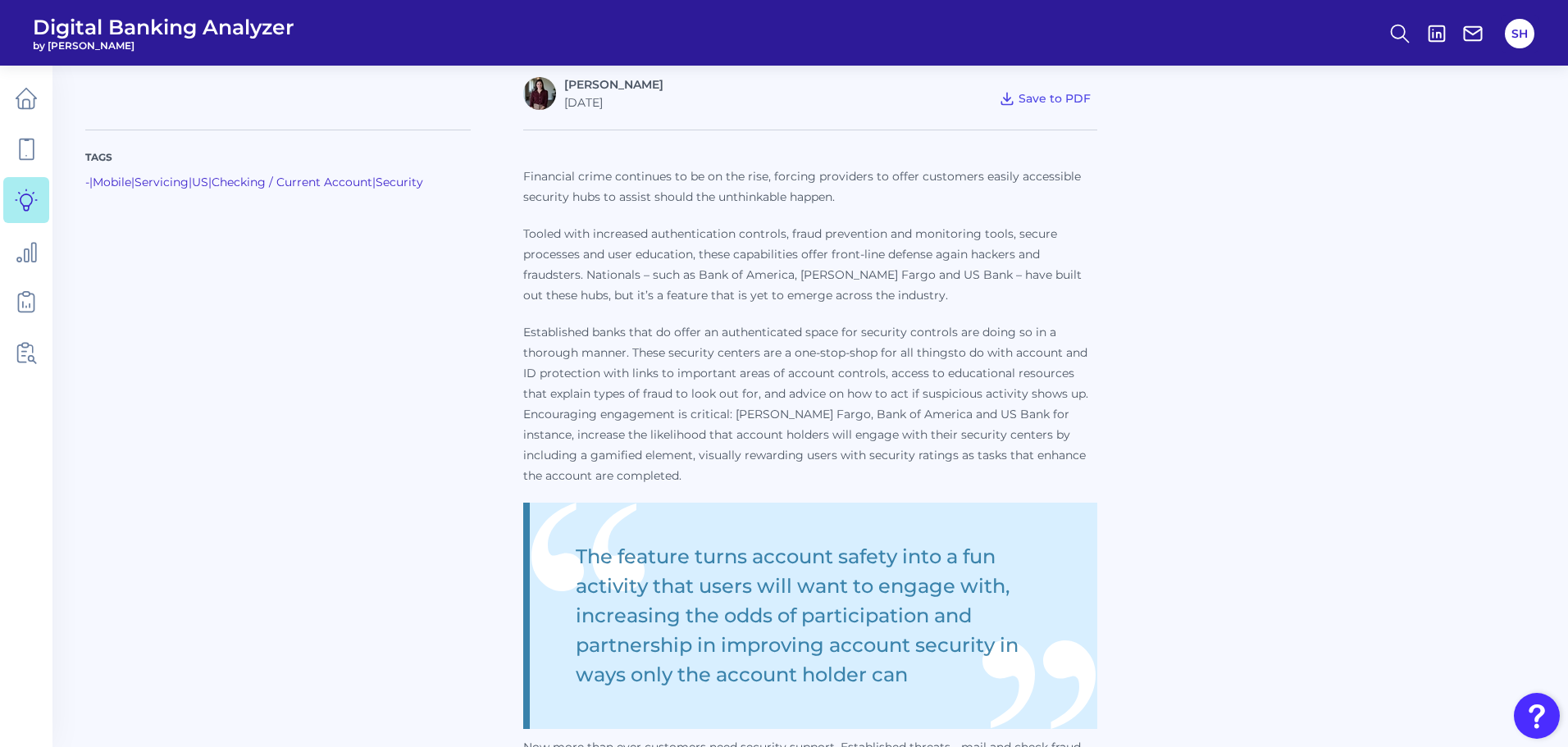
scroll to position [410, 0]
